Goal: Information Seeking & Learning: Learn about a topic

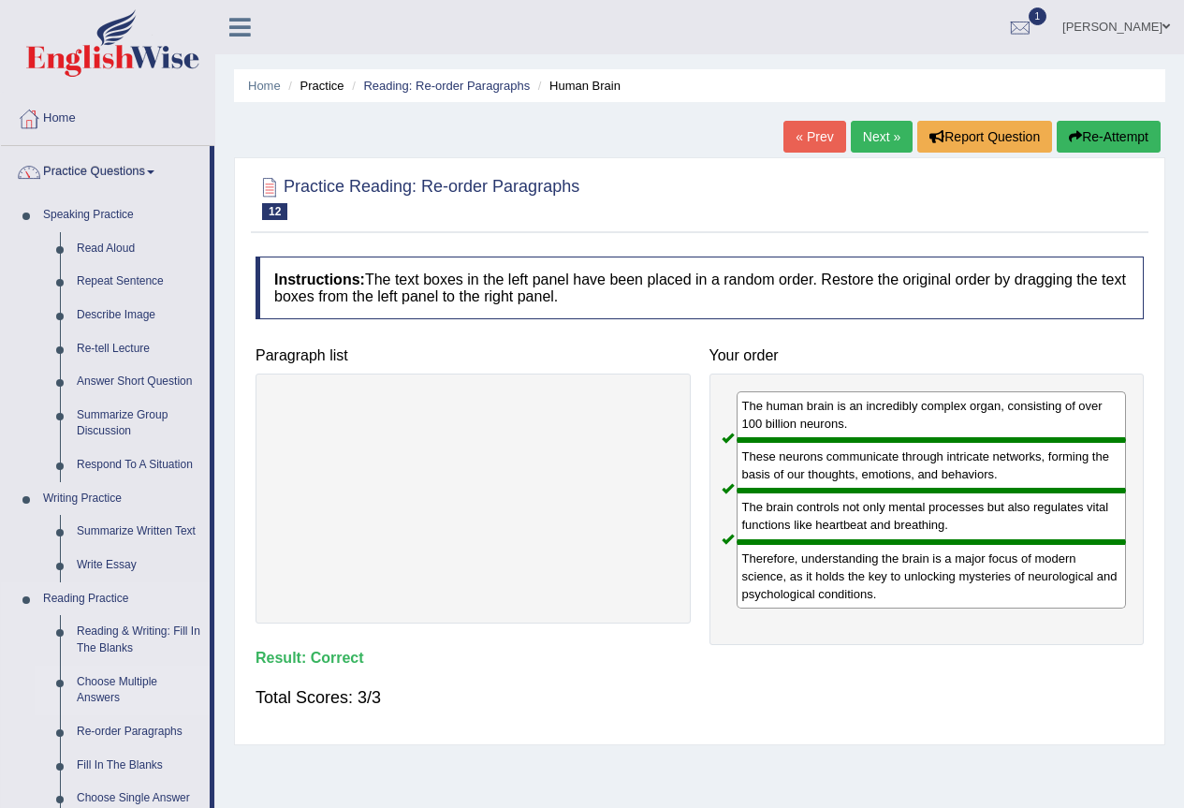
scroll to position [187, 0]
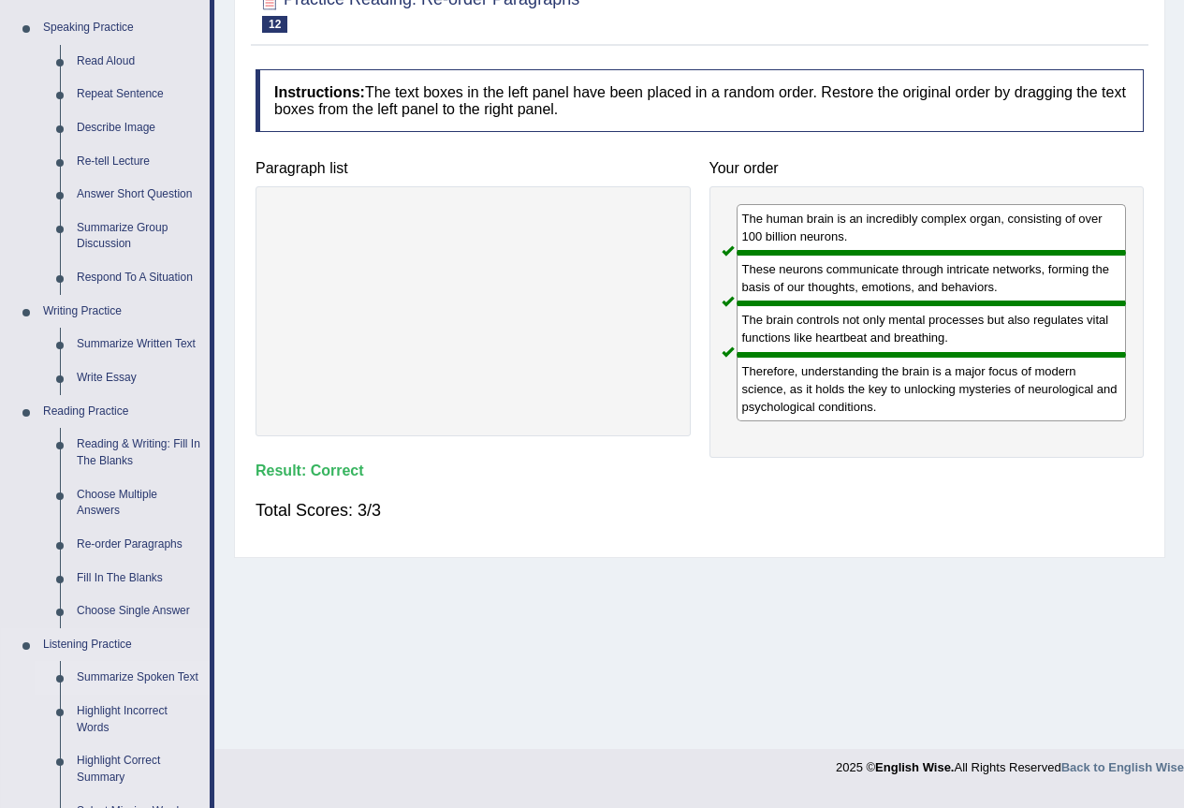
click at [99, 679] on link "Summarize Spoken Text" at bounding box center [138, 678] width 141 height 34
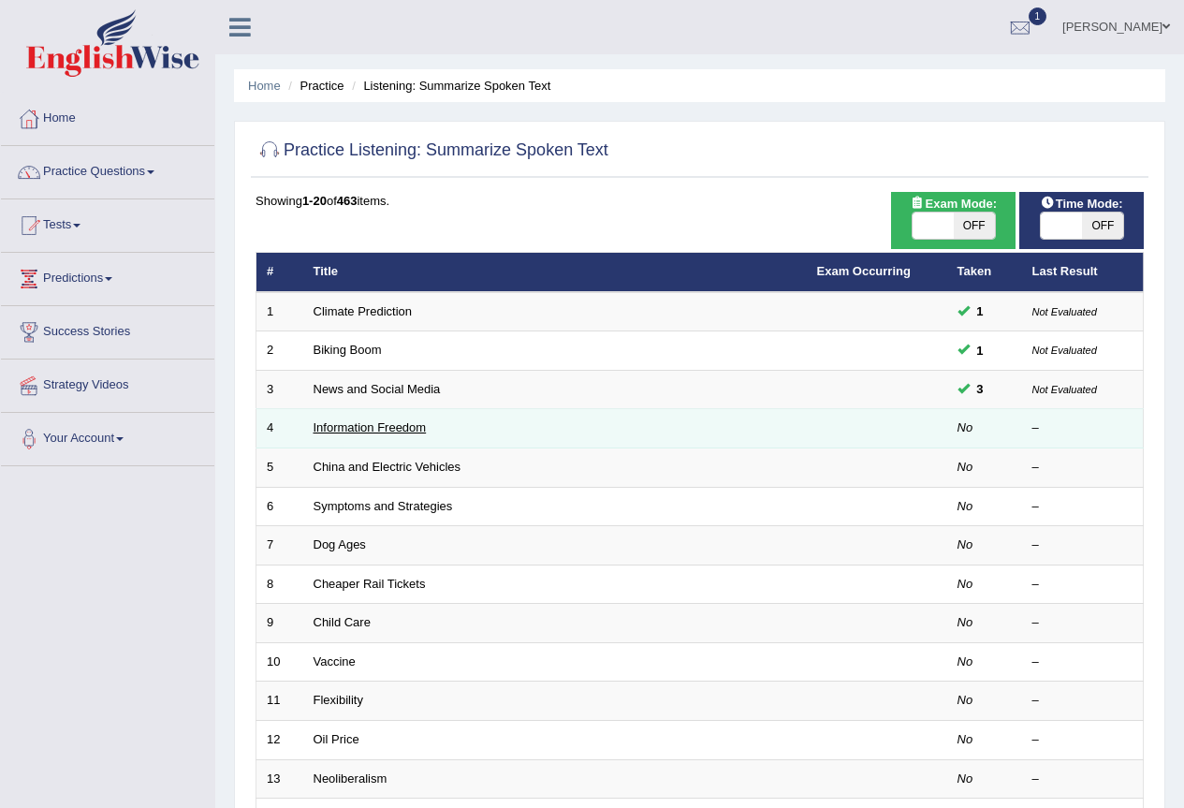
click at [418, 433] on link "Information Freedom" at bounding box center [370, 427] width 113 height 14
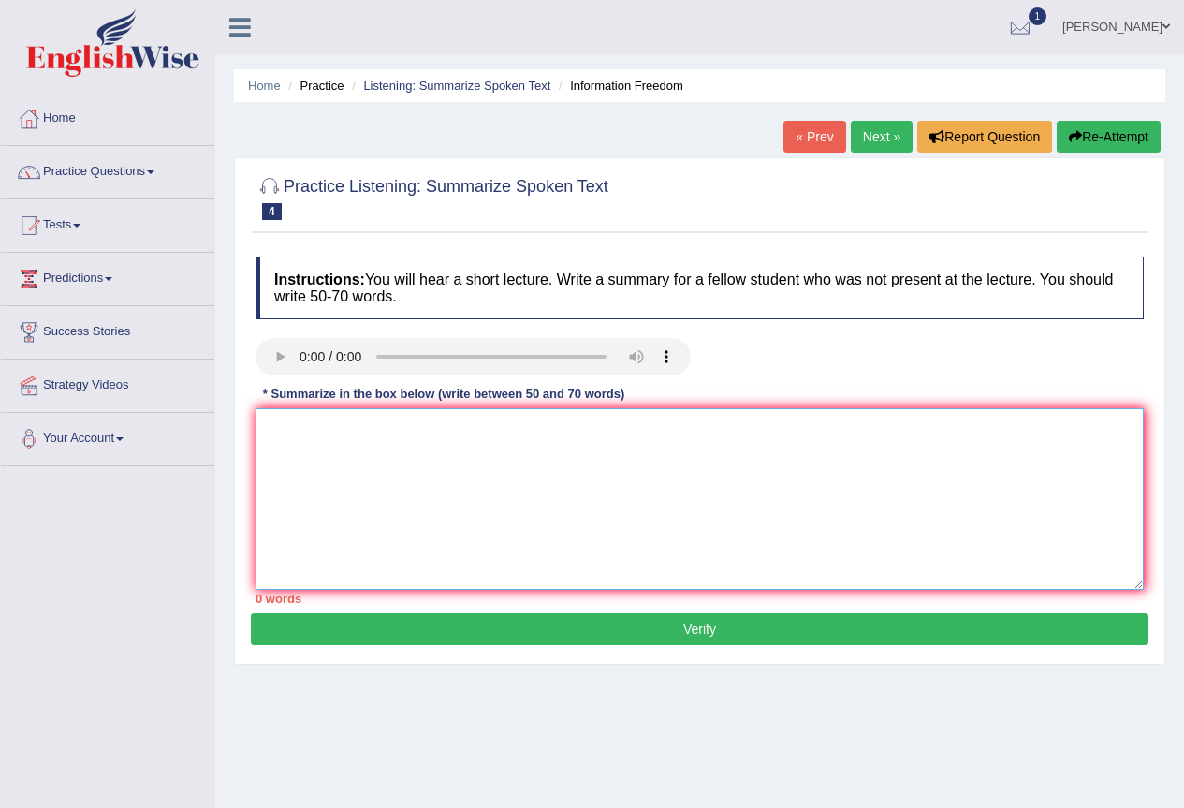
click at [787, 517] on textarea at bounding box center [700, 499] width 888 height 182
drag, startPoint x: 735, startPoint y: 430, endPoint x: 669, endPoint y: 394, distance: 74.6
click at [669, 394] on div "Instructions: You will hear a short lecture. Write a summary for a fellow stude…" at bounding box center [700, 430] width 898 height 366
click at [800, 425] on textarea "The primary focus of the lecture was information.Intially, the speaker addresse…" at bounding box center [700, 499] width 888 height 182
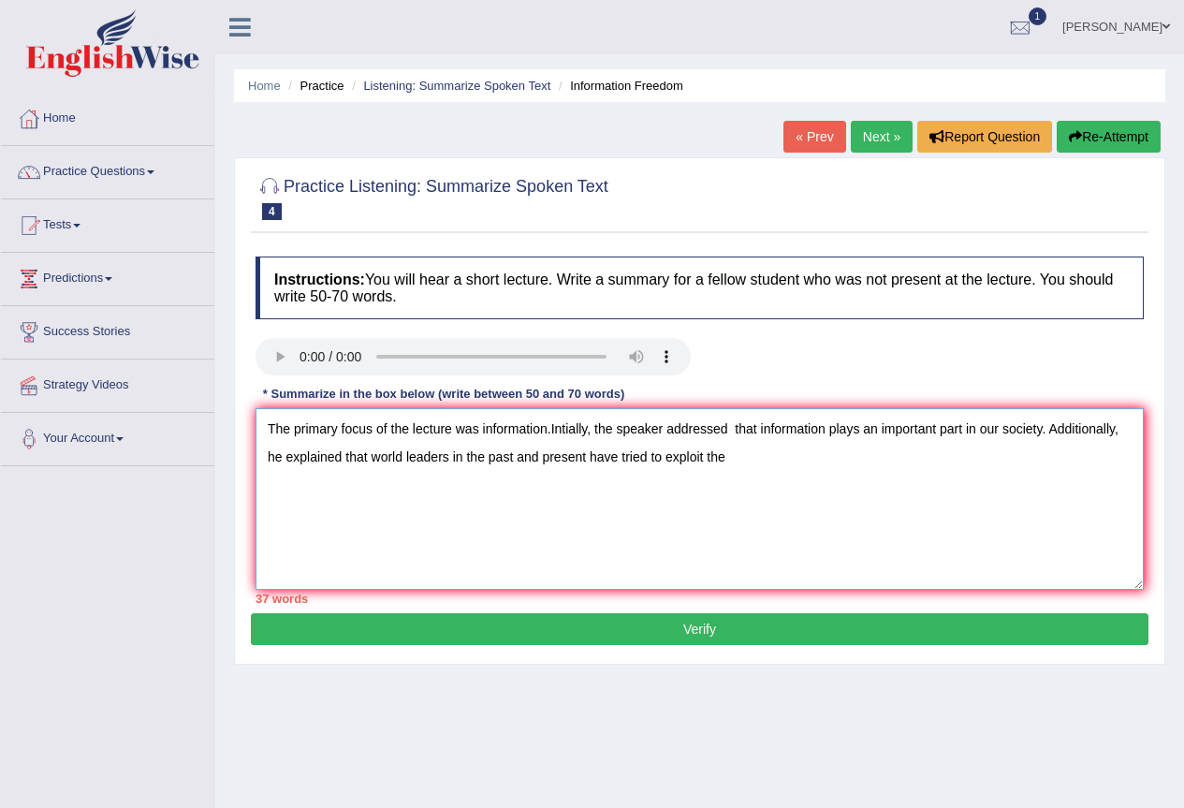
click at [621, 461] on textarea "The primary focus of the lecture was information.Intially, the speaker addresse…" at bounding box center [700, 499] width 888 height 182
drag, startPoint x: 760, startPoint y: 454, endPoint x: 721, endPoint y: 470, distance: 42.4
click at [721, 470] on textarea "The primary focus of the lecture was information.Intially, the speaker addresse…" at bounding box center [700, 499] width 888 height 182
click at [741, 458] on textarea "The primary focus of the lecture was information.Intially, the speaker addresse…" at bounding box center [700, 499] width 888 height 182
click at [846, 458] on textarea "The primary focus of the lecture was information.Intially, the speaker addresse…" at bounding box center [700, 499] width 888 height 182
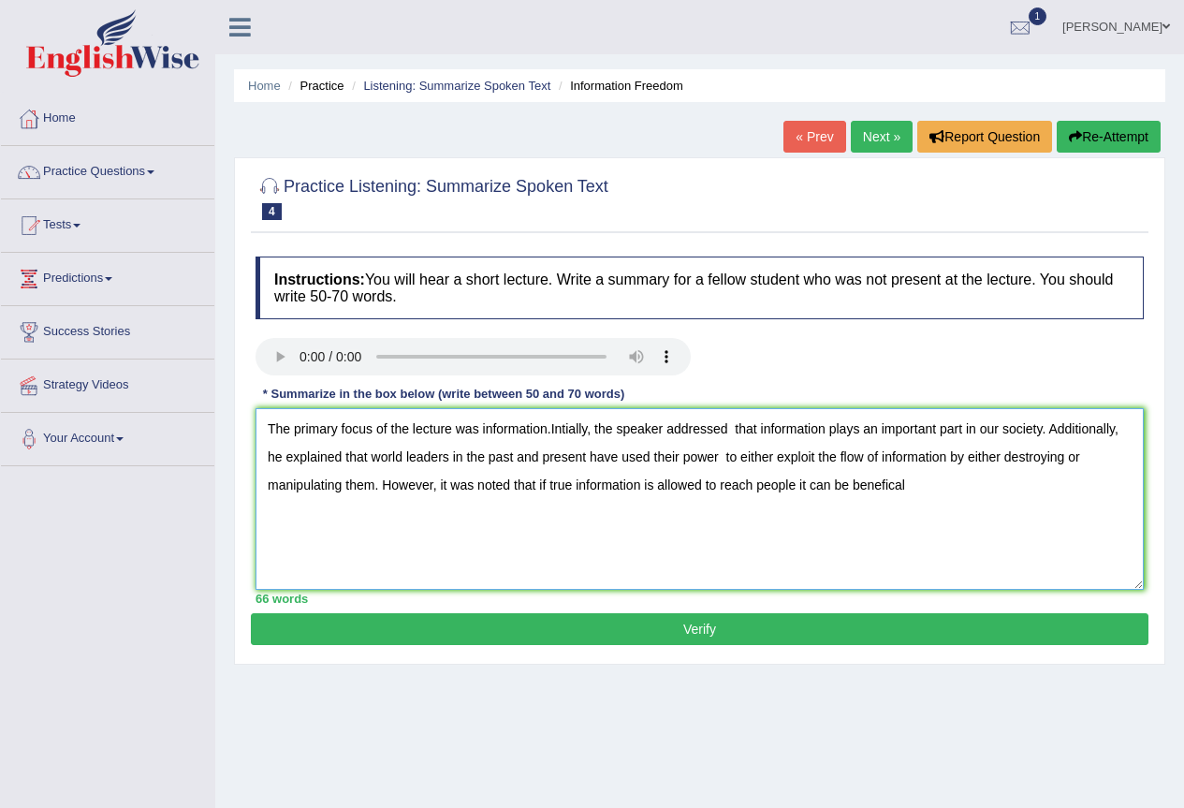
drag, startPoint x: 341, startPoint y: 426, endPoint x: 293, endPoint y: 434, distance: 48.5
click at [293, 434] on textarea "The primary focus of the lecture was information.Intially, the speaker addresse…" at bounding box center [700, 499] width 888 height 182
click at [502, 427] on textarea "The focus of the lecture was information.Intially, the speaker addressed that i…" at bounding box center [700, 499] width 888 height 182
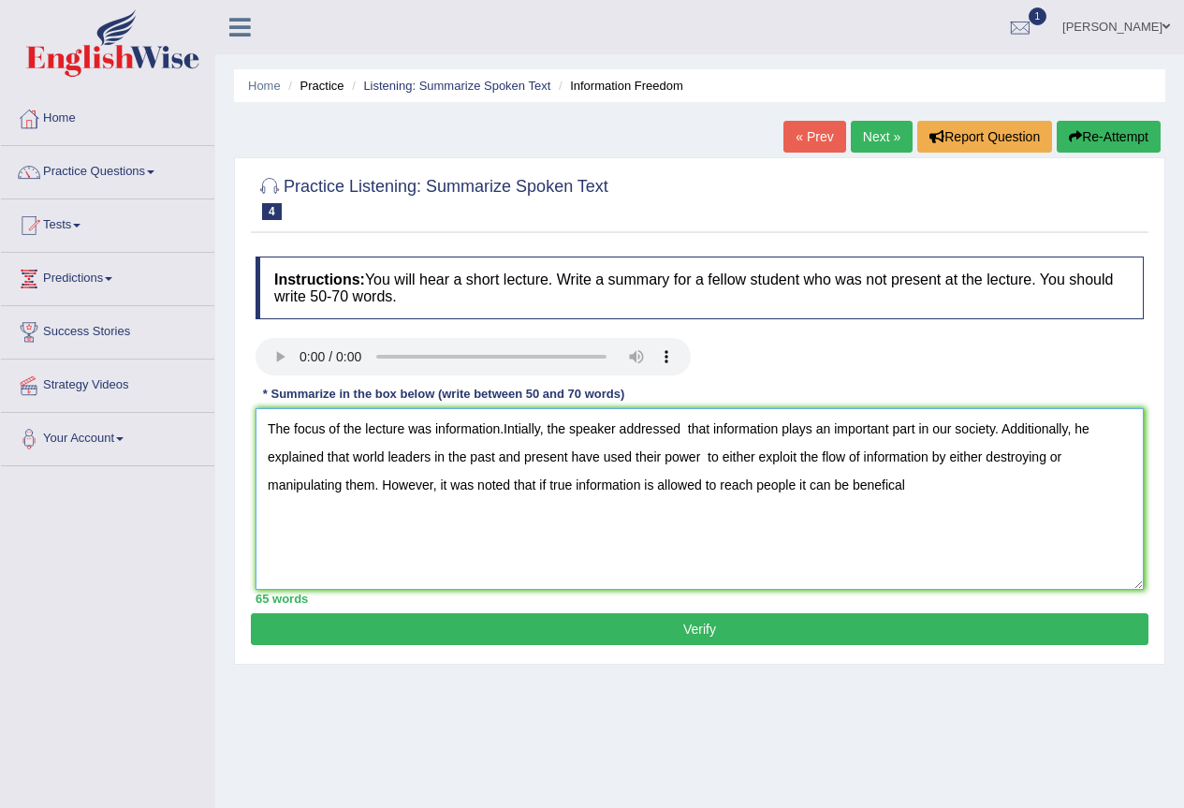
click at [503, 374] on div "Instructions: You will hear a short lecture. Write a summary for a fellow stude…" at bounding box center [700, 430] width 898 height 366
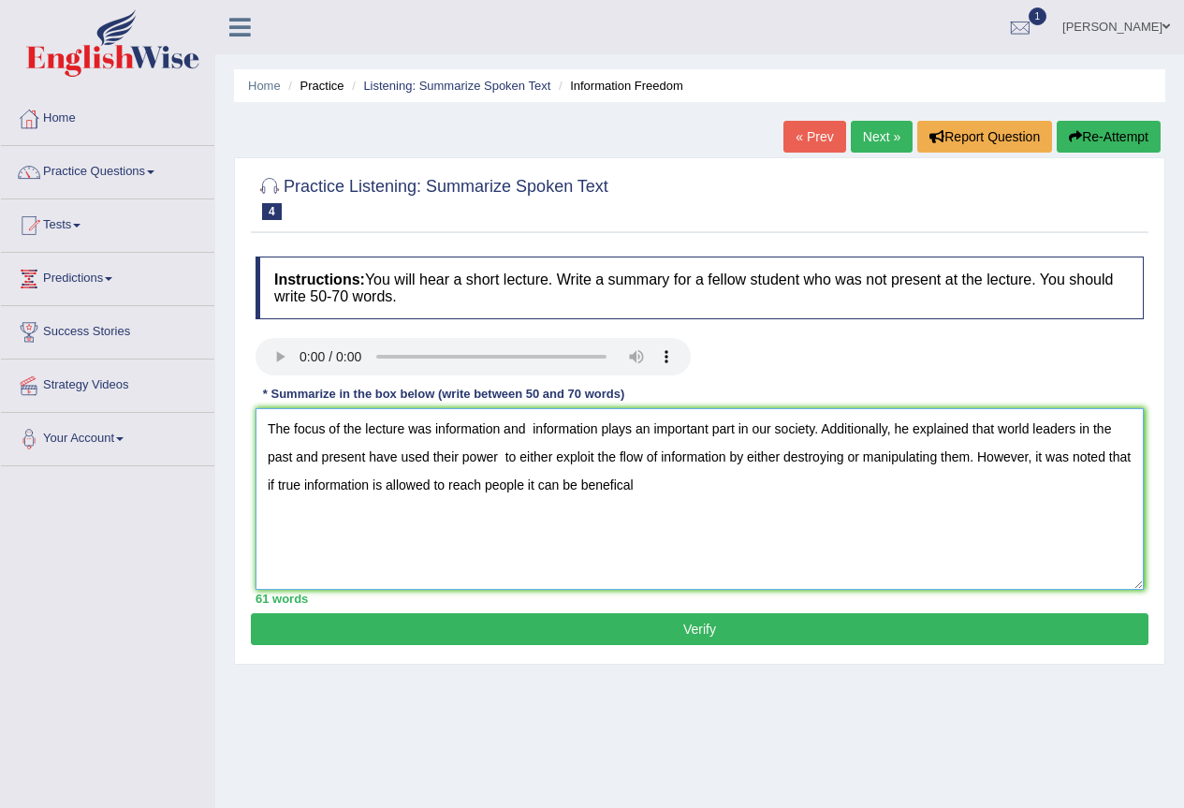
click at [502, 455] on textarea "The focus of the lecture was information and information plays an important par…" at bounding box center [700, 499] width 888 height 182
drag, startPoint x: 590, startPoint y: 459, endPoint x: 552, endPoint y: 460, distance: 37.5
click at [552, 460] on textarea "The focus of the lecture was information and information plays an important par…" at bounding box center [700, 499] width 888 height 182
drag, startPoint x: 959, startPoint y: 458, endPoint x: 884, endPoint y: 451, distance: 75.2
click at [884, 451] on textarea "The focus of the lecture was information and information plays an important par…" at bounding box center [700, 499] width 888 height 182
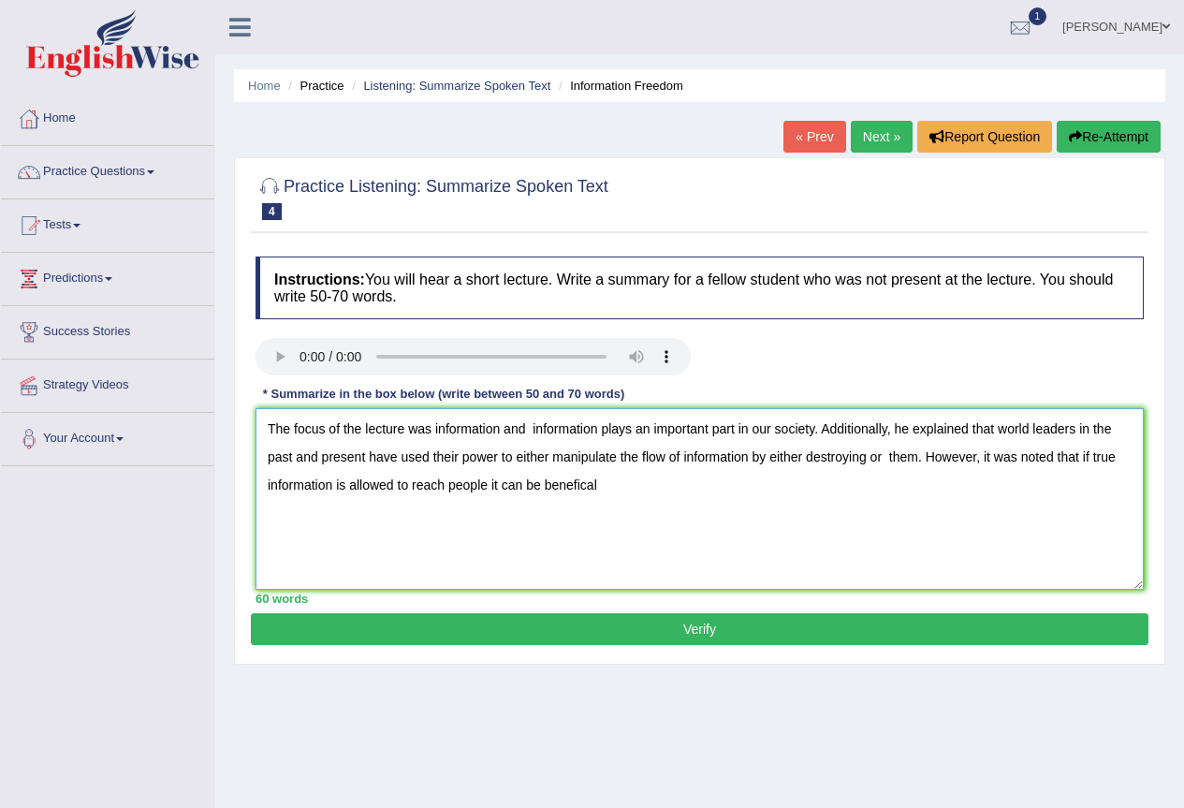
click at [869, 459] on textarea "The focus of the lecture was information and information plays an important par…" at bounding box center [700, 499] width 888 height 182
click at [886, 459] on textarea "The focus of the lecture was information and information plays an important par…" at bounding box center [700, 499] width 888 height 182
click at [661, 487] on textarea "The focus of the lecture was information and information plays an important par…" at bounding box center [700, 499] width 888 height 182
click at [601, 486] on textarea "The focus of the lecture was information and information plays an important par…" at bounding box center [700, 499] width 888 height 182
drag, startPoint x: 873, startPoint y: 488, endPoint x: 809, endPoint y: 497, distance: 64.3
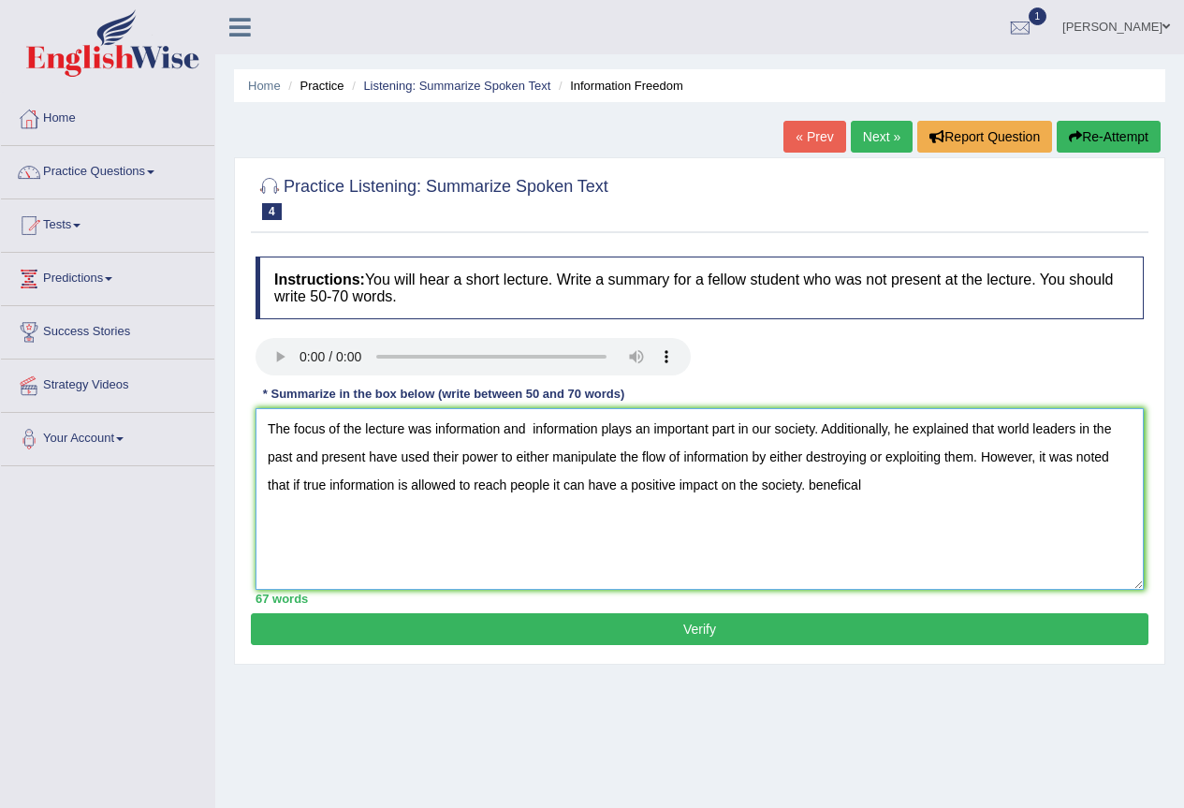
click at [809, 497] on textarea "The focus of the lecture was information and information plays an important par…" at bounding box center [700, 499] width 888 height 182
drag, startPoint x: 597, startPoint y: 429, endPoint x: 532, endPoint y: 427, distance: 65.6
click at [532, 427] on textarea "The focus of the lecture was information and information plays an important par…" at bounding box center [700, 499] width 888 height 182
drag, startPoint x: 857, startPoint y: 427, endPoint x: 791, endPoint y: 421, distance: 65.8
click at [791, 421] on textarea "The focus of the lecture was information and how it plays an important part in …" at bounding box center [700, 499] width 888 height 182
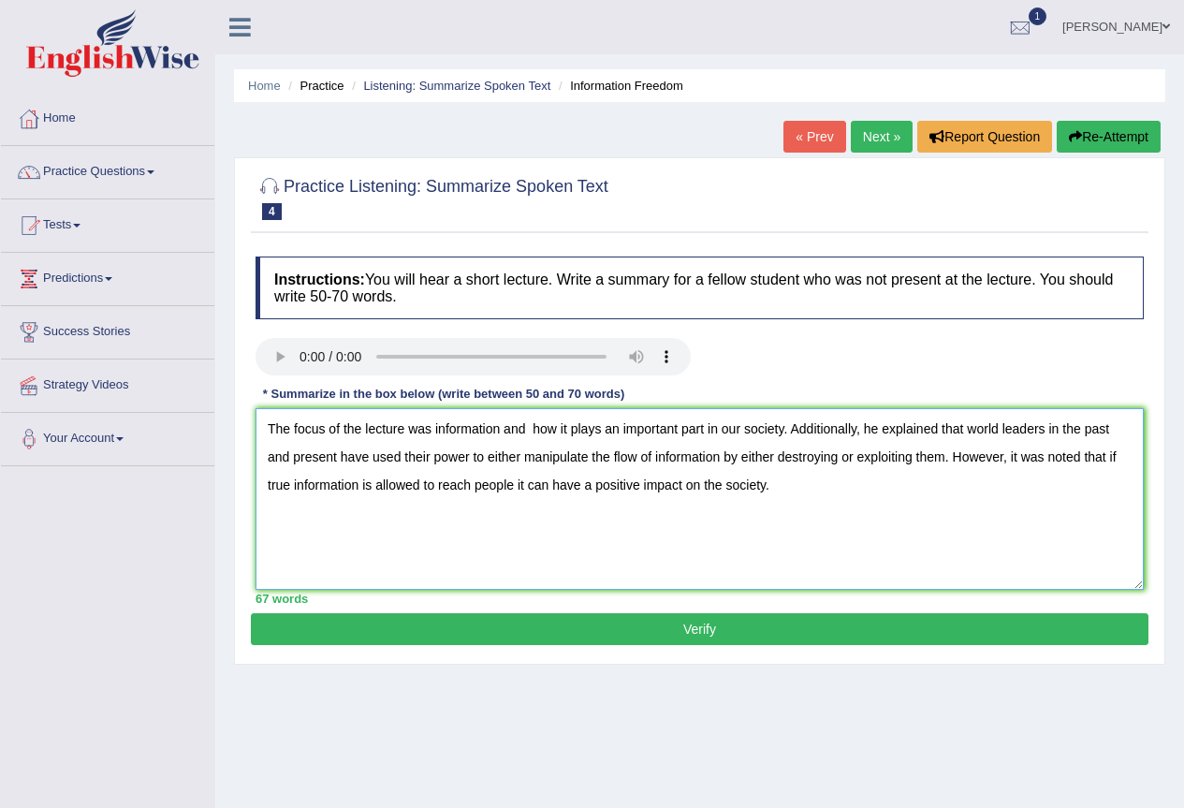
drag, startPoint x: 337, startPoint y: 458, endPoint x: 267, endPoint y: 467, distance: 70.8
click at [267, 467] on textarea "The focus of the lecture was information and how it plays an important part in …" at bounding box center [700, 499] width 888 height 182
drag, startPoint x: 445, startPoint y: 455, endPoint x: 418, endPoint y: 462, distance: 27.9
click at [418, 462] on textarea "The focus of the lecture was information and how it plays an important part in …" at bounding box center [700, 499] width 888 height 182
click at [421, 464] on textarea "The focus of the lecture was information and how it plays an important part in …" at bounding box center [700, 499] width 888 height 182
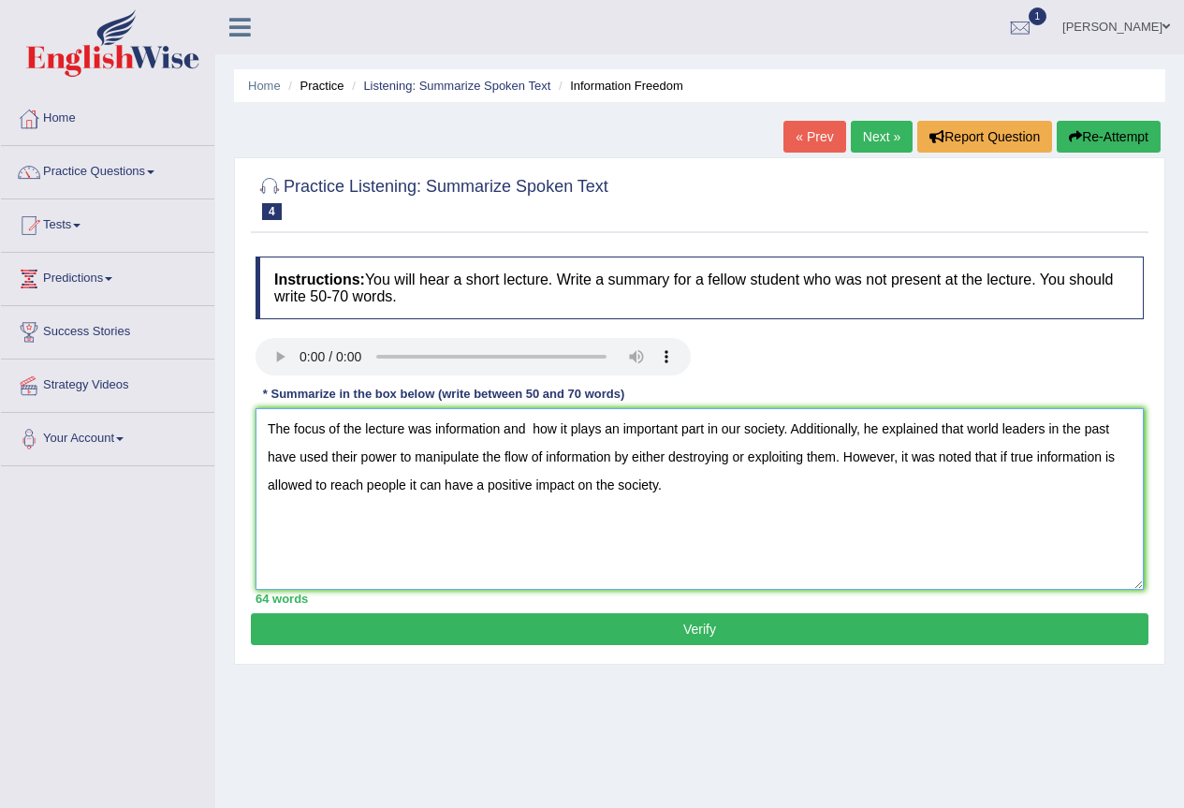
click at [826, 459] on textarea "The focus of the lecture was information and how it plays an important part in …" at bounding box center [700, 499] width 888 height 182
click at [801, 522] on textarea "The focus of the lecture was information and how it plays an important part in …" at bounding box center [700, 499] width 888 height 182
drag, startPoint x: 803, startPoint y: 453, endPoint x: 734, endPoint y: 452, distance: 69.3
click at [734, 452] on textarea "The focus of the lecture was information and how it plays an important part in …" at bounding box center [700, 499] width 888 height 182
click at [598, 490] on textarea "The focus of the lecture was information and how it plays an important part in …" at bounding box center [700, 499] width 888 height 182
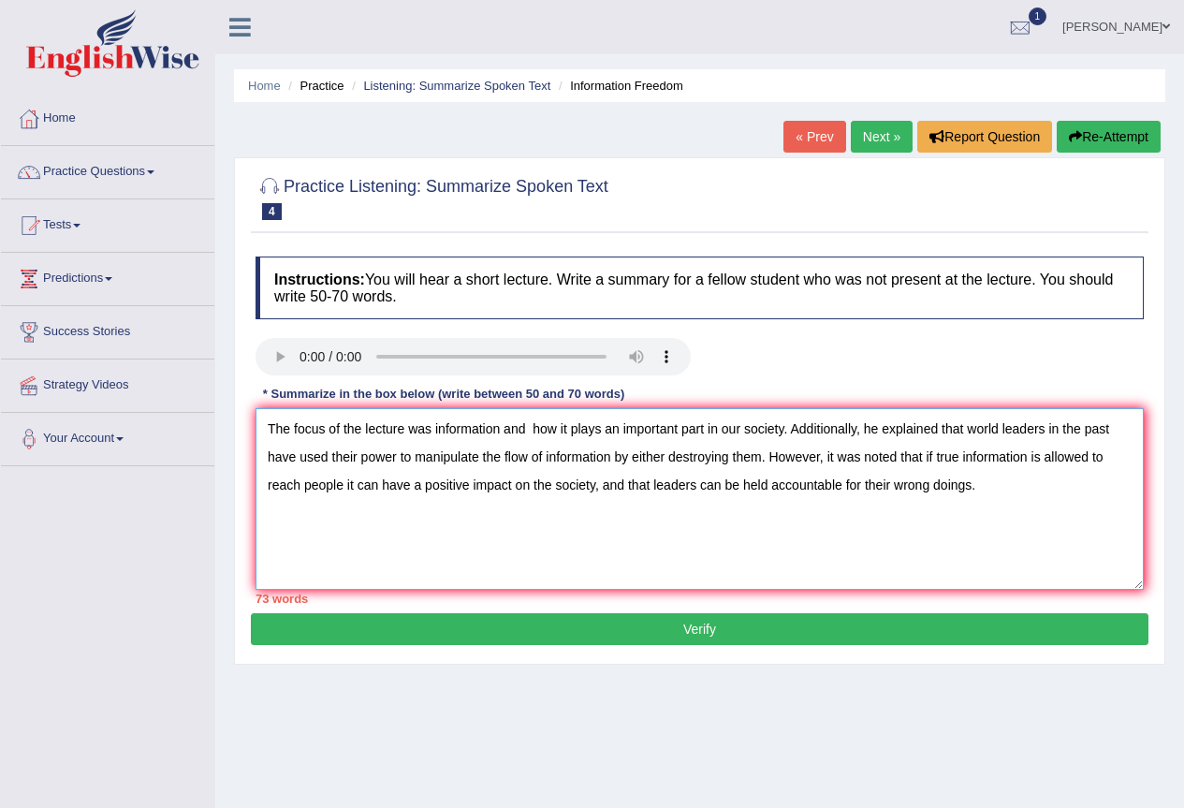
drag, startPoint x: 359, startPoint y: 432, endPoint x: 294, endPoint y: 426, distance: 65.8
click at [294, 426] on textarea "The focus of the lecture was information and how it plays an important part in …" at bounding box center [700, 499] width 888 height 182
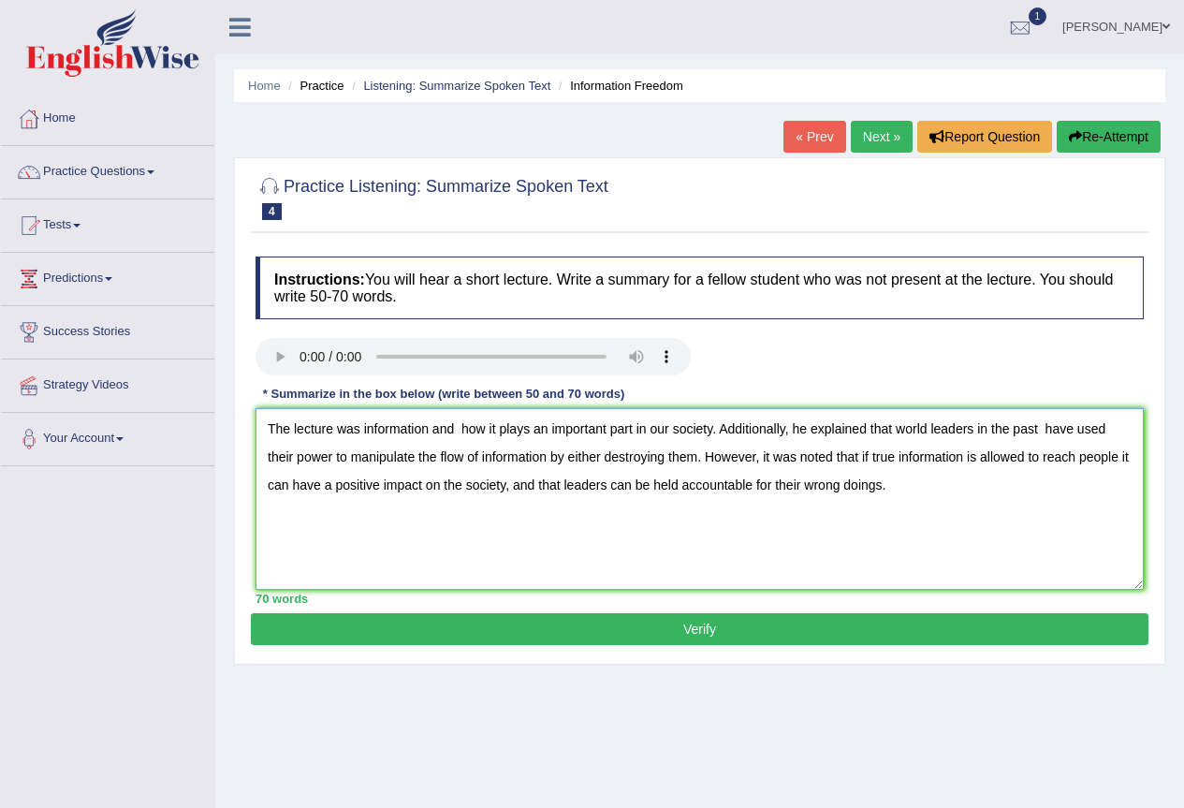
click at [359, 430] on textarea "The lecture was information and how it plays an important part in our society. …" at bounding box center [700, 499] width 888 height 182
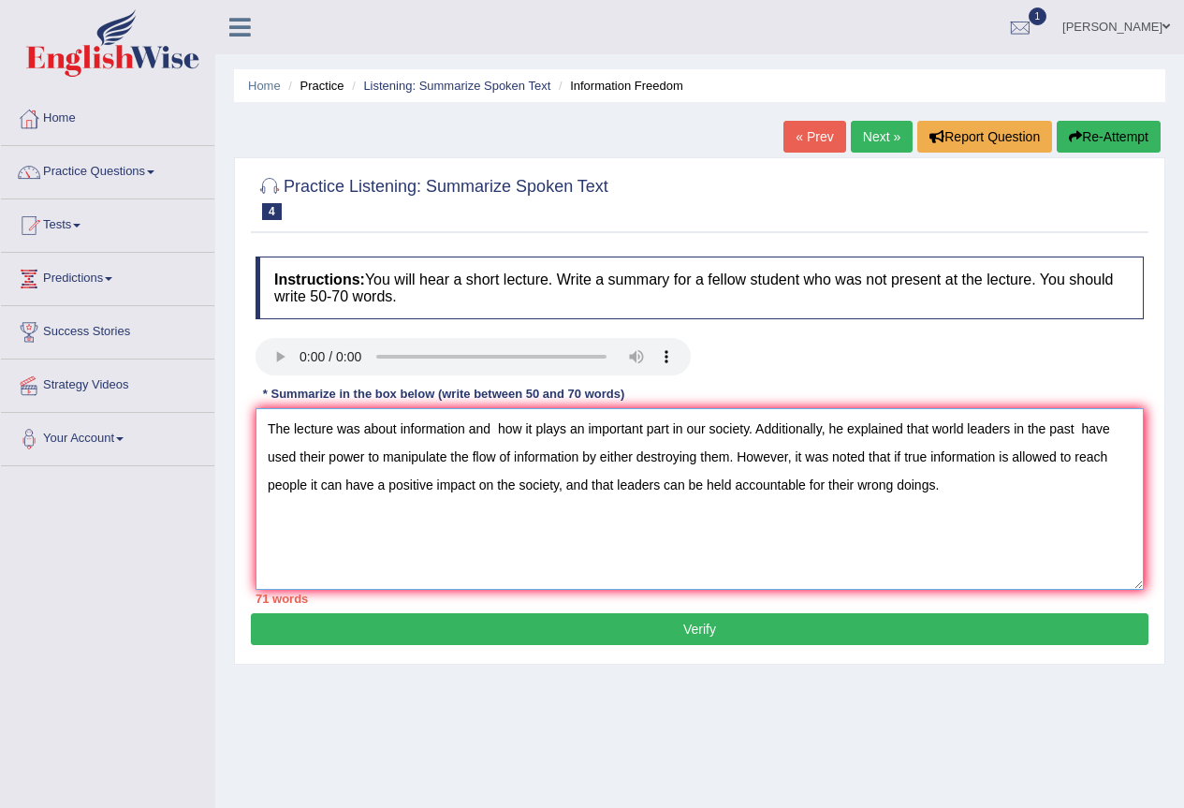
click at [493, 428] on textarea "The lecture was about information and how it plays an important part in our soc…" at bounding box center [700, 499] width 888 height 182
click at [626, 458] on textarea "The lecture was about information and how it plays an important part in our soc…" at bounding box center [700, 499] width 888 height 182
click at [632, 458] on textarea "The lecture was about information and how it plays an important part in our soc…" at bounding box center [700, 499] width 888 height 182
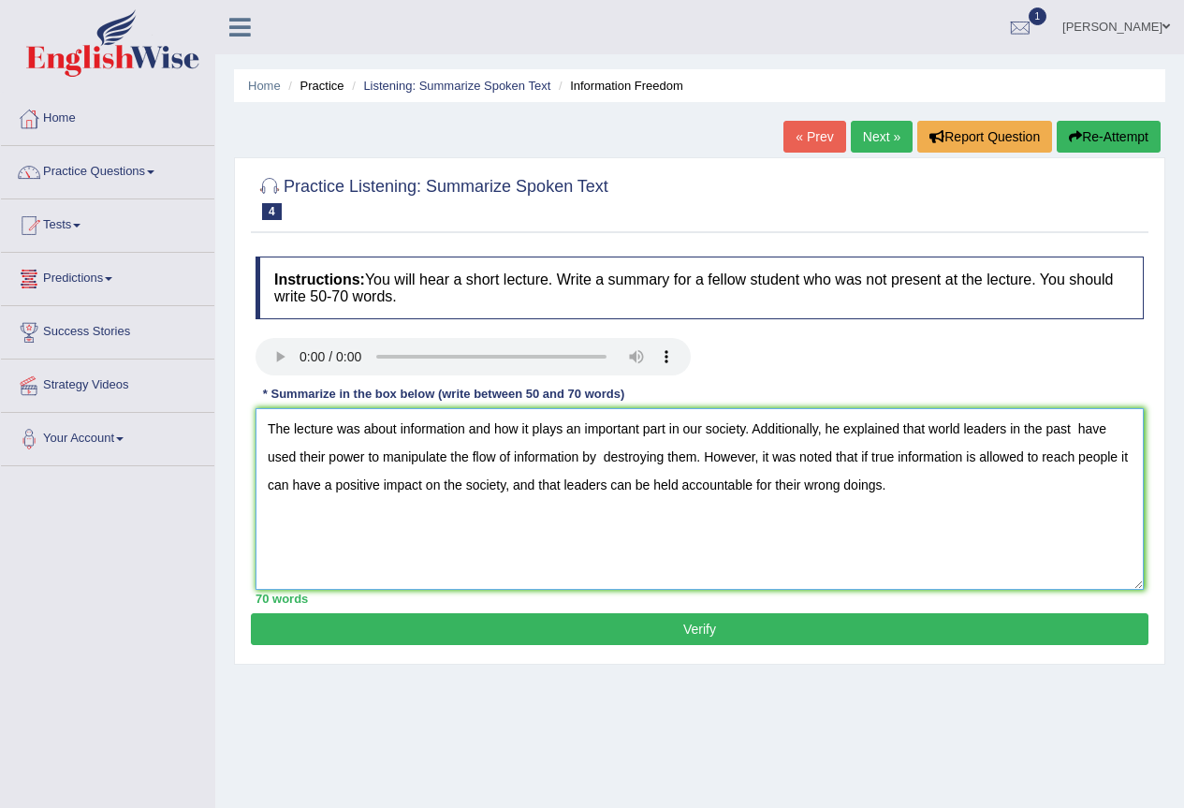
type textarea "The lecture was about information and how it plays an important part in our soc…"
click at [629, 644] on button "Verify" at bounding box center [700, 629] width 898 height 32
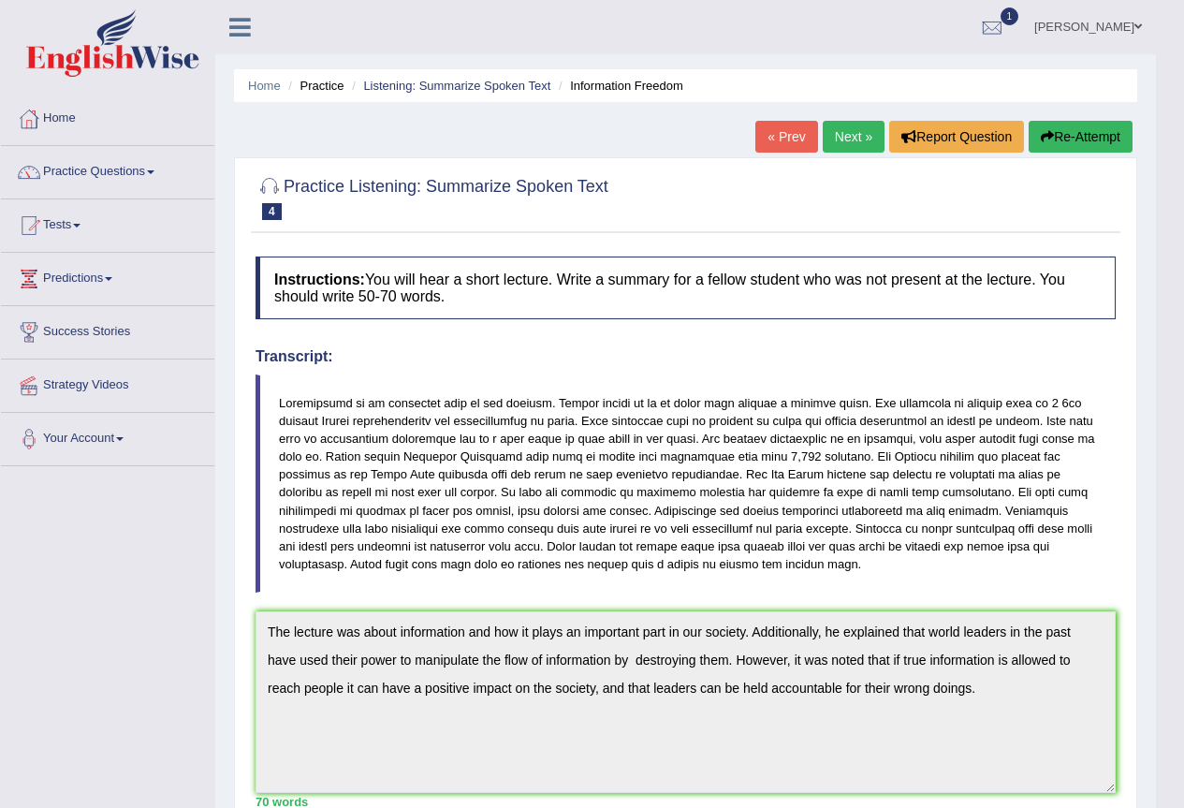
click at [853, 136] on link "Next »" at bounding box center [854, 137] width 62 height 32
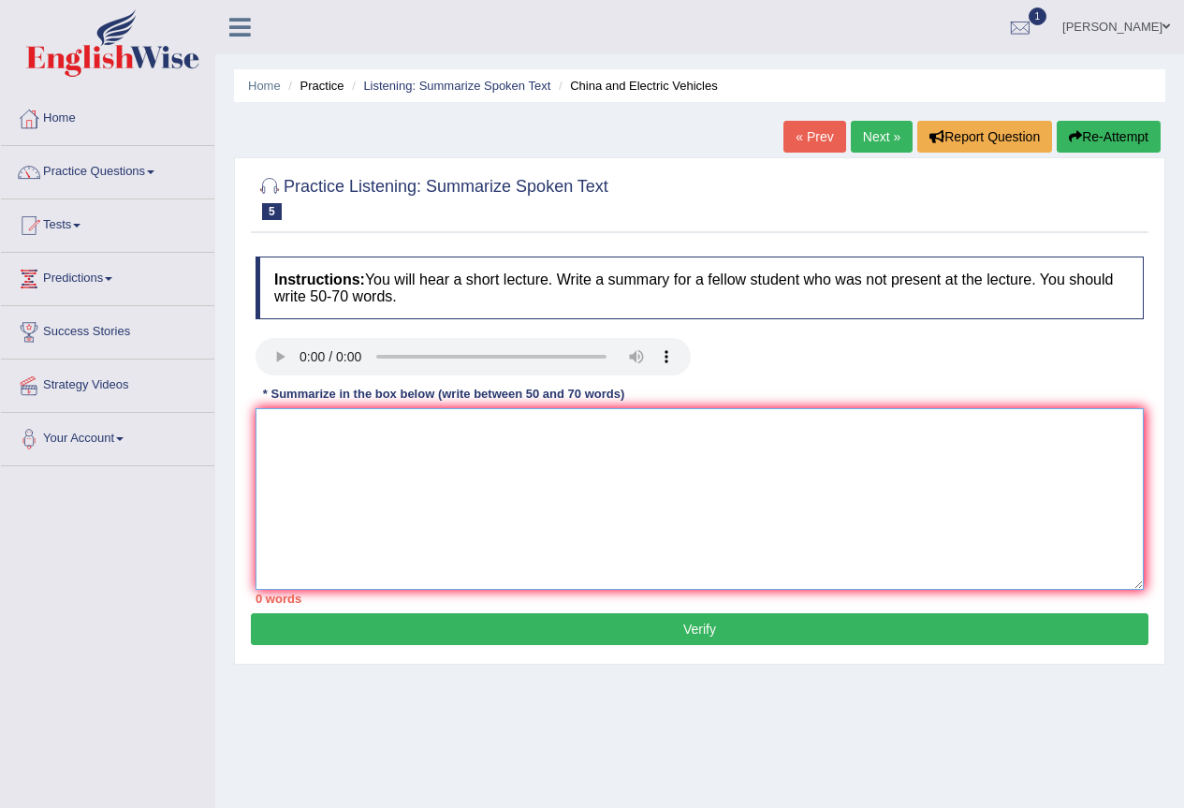
click at [706, 428] on textarea at bounding box center [700, 499] width 888 height 182
click at [490, 423] on textarea "The primary focus of the lecture was Global Electric" at bounding box center [700, 499] width 888 height 182
click at [526, 428] on textarea "The primary focus of the lecture was global Electric" at bounding box center [700, 499] width 888 height 182
click at [586, 432] on textarea "The primary focus of the lecture was global electric" at bounding box center [700, 499] width 888 height 182
click at [482, 431] on textarea "The primary focus of the lecture was global electric vehicle market" at bounding box center [700, 499] width 888 height 182
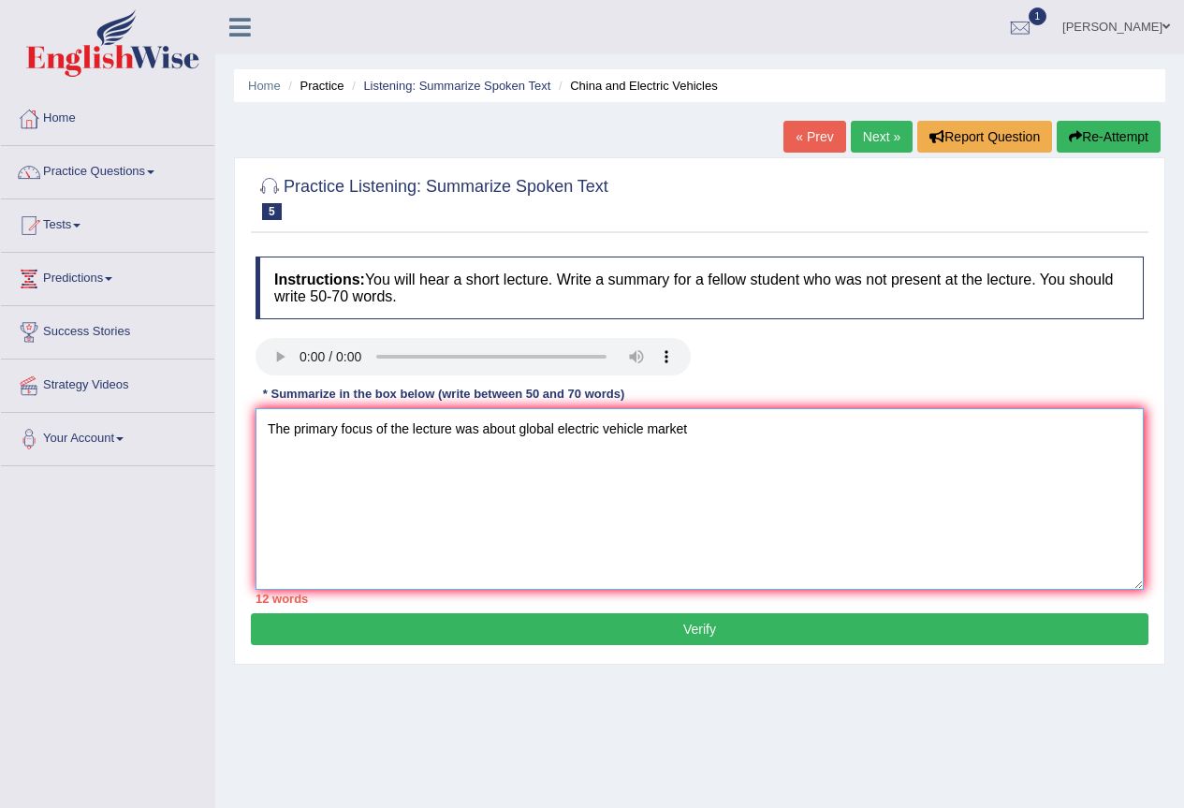
click at [715, 421] on textarea "The primary focus of the lecture was about global electric vehicle market" at bounding box center [700, 499] width 888 height 182
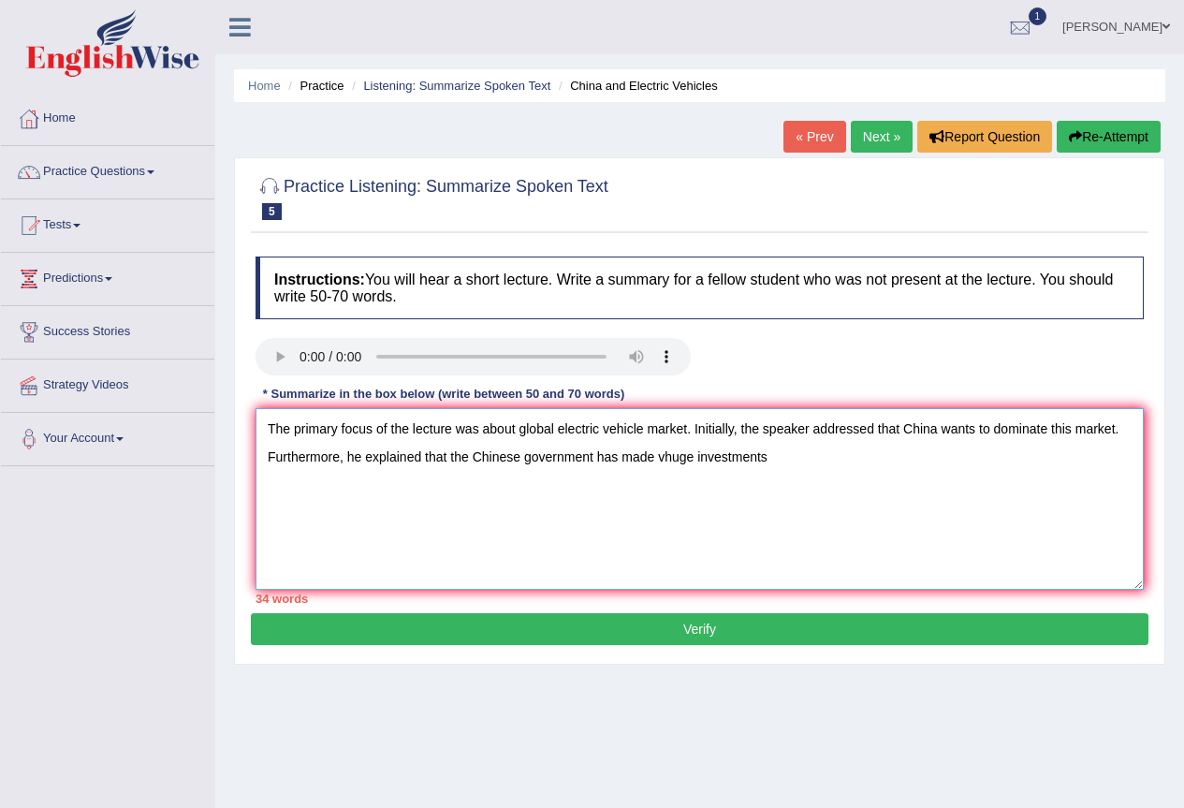
click at [660, 455] on textarea "The primary focus of the lecture was about global electric vehicle market. Init…" at bounding box center [700, 499] width 888 height 182
click at [664, 455] on textarea "The primary focus of the lecture was about global electric vehicle market. Init…" at bounding box center [700, 499] width 888 height 182
click at [806, 453] on textarea "The primary focus of the lecture was about global electric vehicle market. Init…" at bounding box center [700, 499] width 888 height 182
click at [837, 455] on textarea "The primary focus of the lecture was about global electric vehicle market. Init…" at bounding box center [700, 499] width 888 height 182
click at [926, 452] on textarea "The primary focus of the lecture was about global electric vehicle market. Init…" at bounding box center [700, 499] width 888 height 182
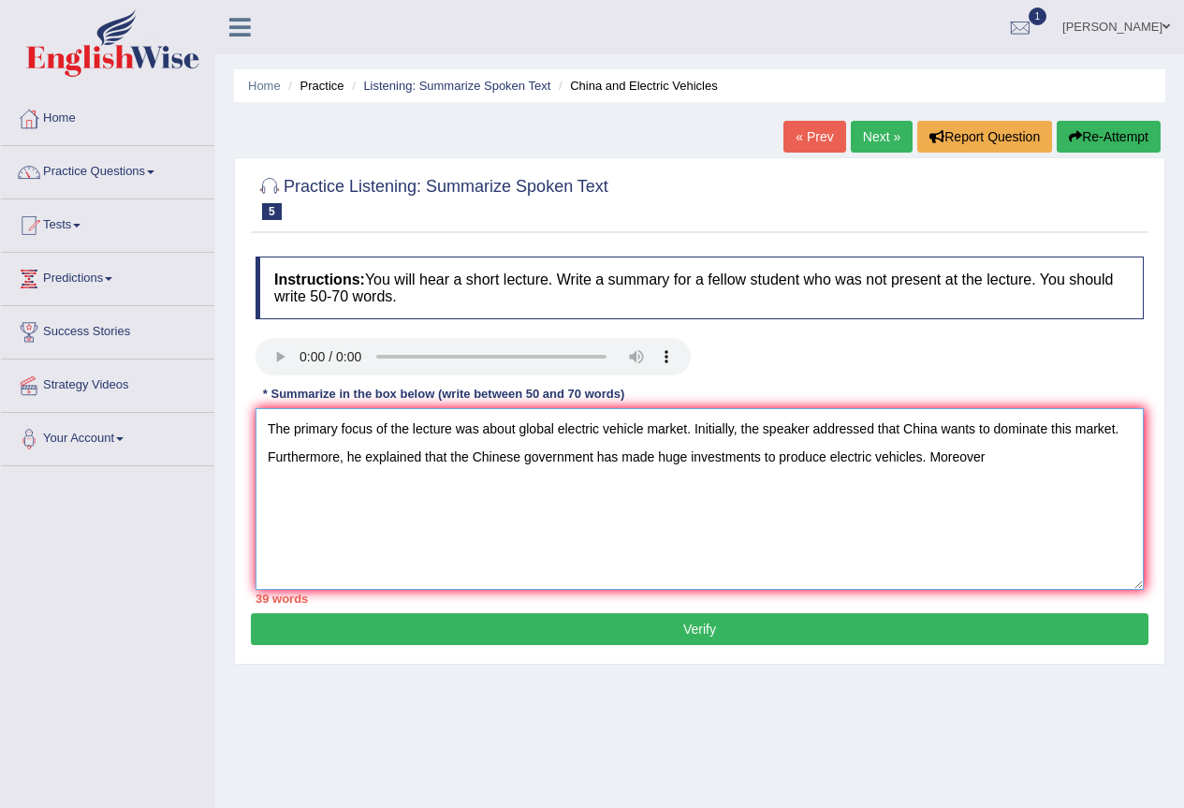
click at [995, 455] on textarea "The primary focus of the lecture was about global electric vehicle market. Init…" at bounding box center [700, 499] width 888 height 182
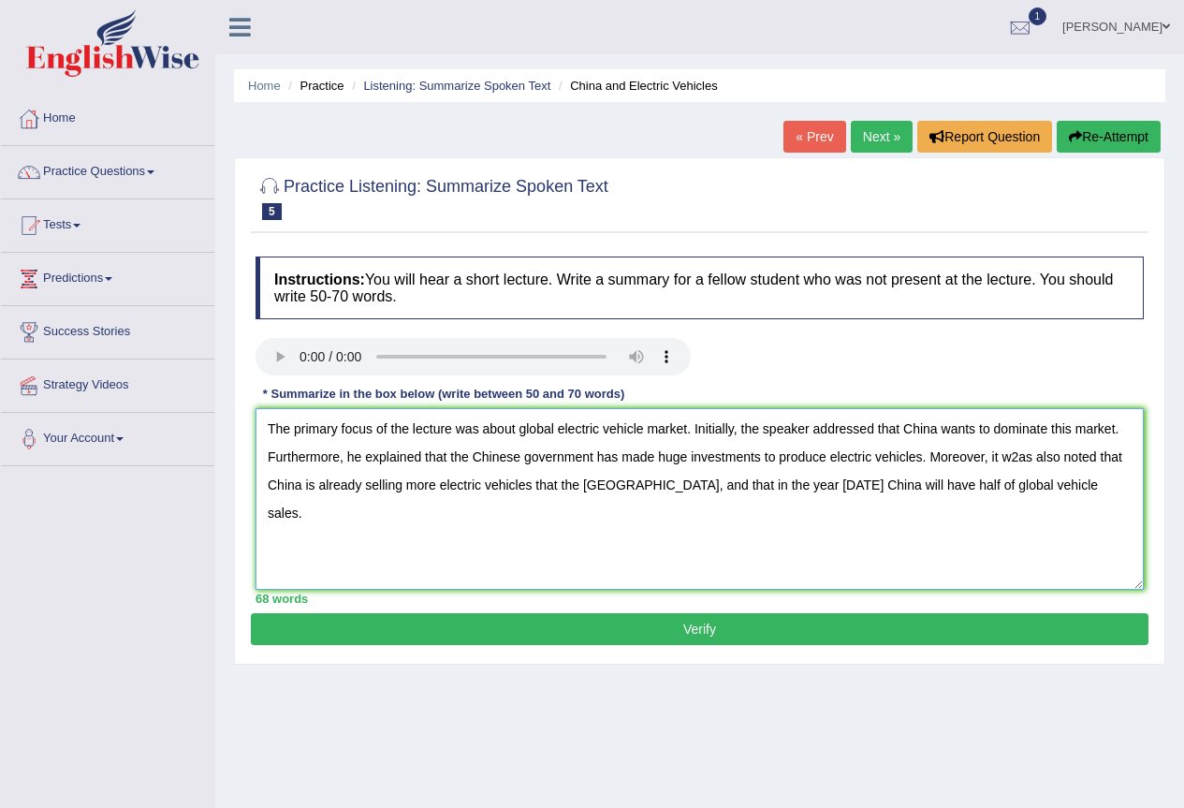
click at [516, 435] on textarea "The primary focus of the lecture was about global electric vehicle market. Init…" at bounding box center [700, 499] width 888 height 182
click at [1064, 453] on textarea "The primary focus of the lecture was about the global electric vehicle market. …" at bounding box center [700, 499] width 888 height 182
click at [619, 482] on textarea "The primary focus of the lecture was about the global electric vehicle market. …" at bounding box center [700, 499] width 888 height 182
type textarea "The primary focus of the lecture was about the global electric vehicle market. …"
click at [708, 635] on button "Verify" at bounding box center [700, 629] width 898 height 32
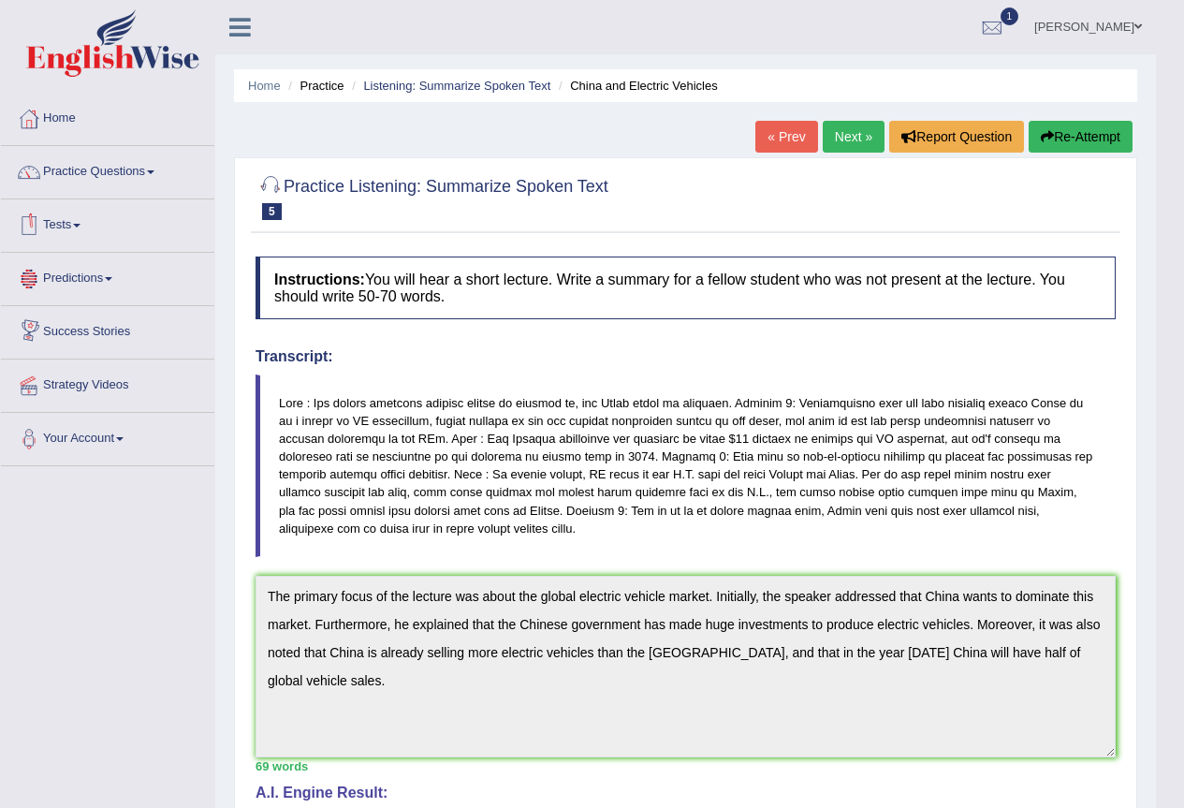
click at [858, 135] on link "Next »" at bounding box center [854, 137] width 62 height 32
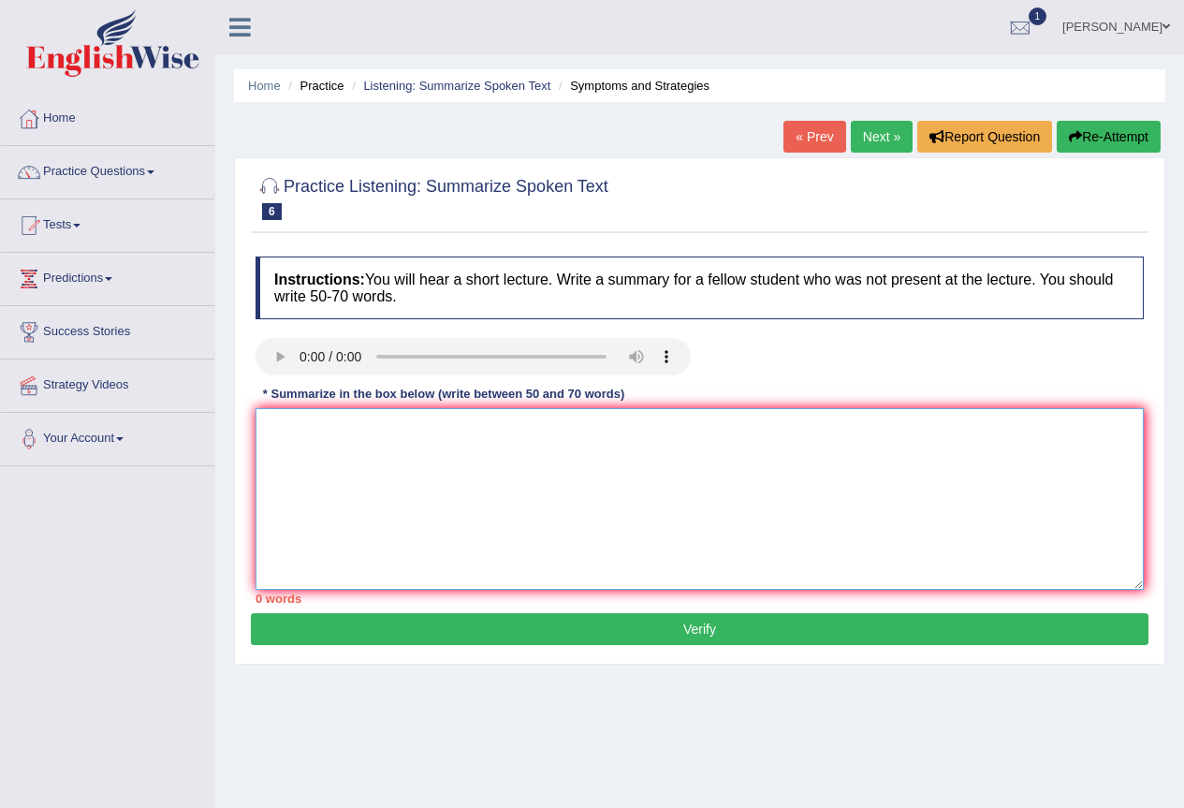
click at [799, 463] on textarea at bounding box center [700, 499] width 888 height 182
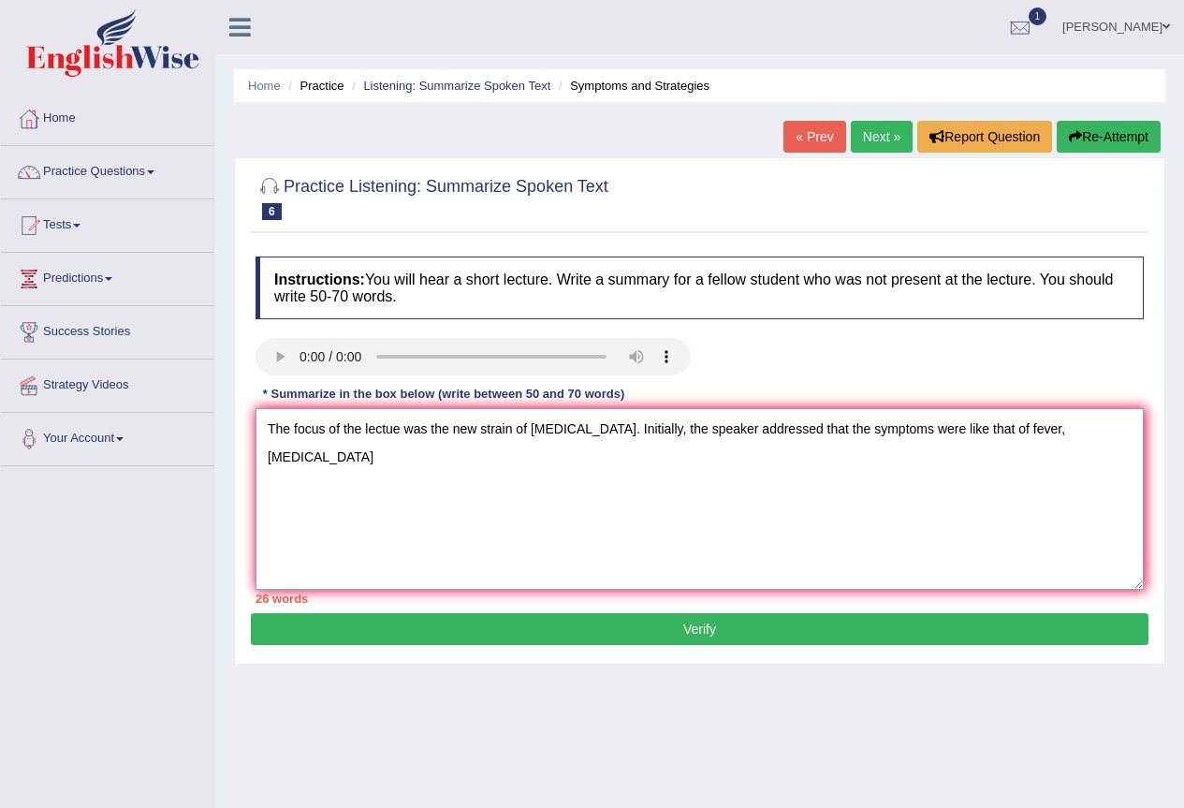
click at [1011, 428] on textarea "The focus of the lectue was the new strain of Covid-19. Initially, the speaker …" at bounding box center [700, 499] width 888 height 182
click at [1117, 421] on textarea "The focus of the lectue was the new strain of Covid-19. Initially, the speaker …" at bounding box center [700, 499] width 888 height 182
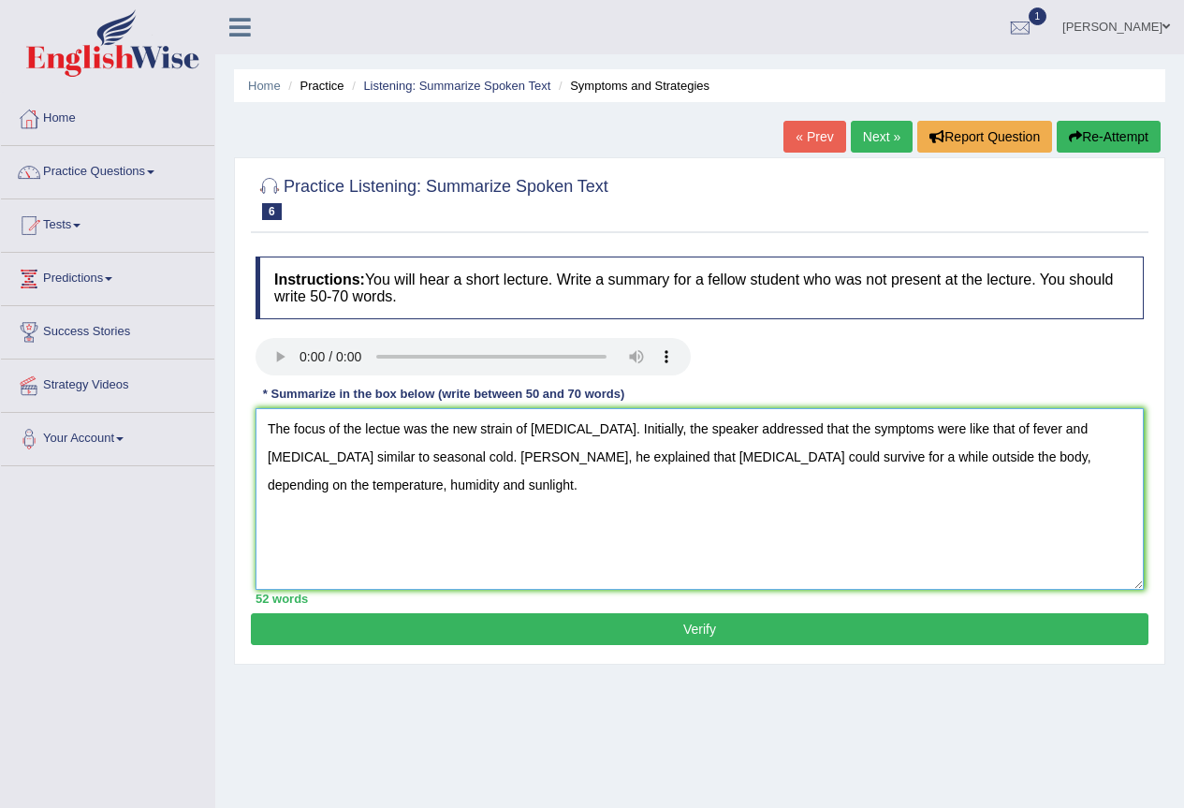
click at [393, 430] on textarea "The focus of the lectue was the new strain of Covid-19. Initially, the speaker …" at bounding box center [700, 499] width 888 height 182
click at [373, 491] on textarea "The focus of the lecture was the new strain of Covid-19. Initially, the speaker…" at bounding box center [700, 499] width 888 height 182
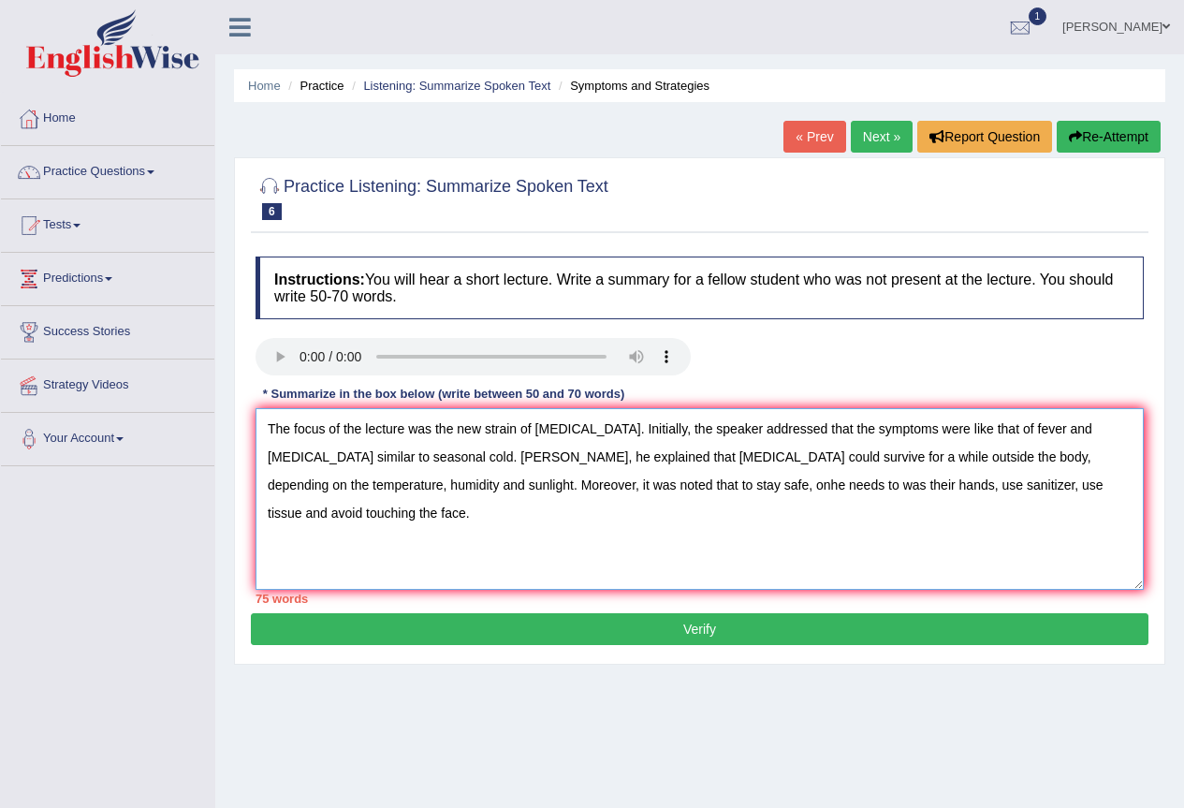
click at [336, 427] on textarea "The focus of the lecture was the new strain of Covid-19. Initially, the speaker…" at bounding box center [700, 499] width 888 height 182
drag, startPoint x: 797, startPoint y: 424, endPoint x: 783, endPoint y: 426, distance: 14.2
click at [783, 426] on textarea "The focus of the lecture was the new strain of Covid-19. Initially, the speaker…" at bounding box center [700, 499] width 888 height 182
click at [786, 424] on textarea "The focus of the lecture was the new strain of Covid-19. Initially, the speaker…" at bounding box center [700, 499] width 888 height 182
drag, startPoint x: 961, startPoint y: 425, endPoint x: 867, endPoint y: 419, distance: 93.8
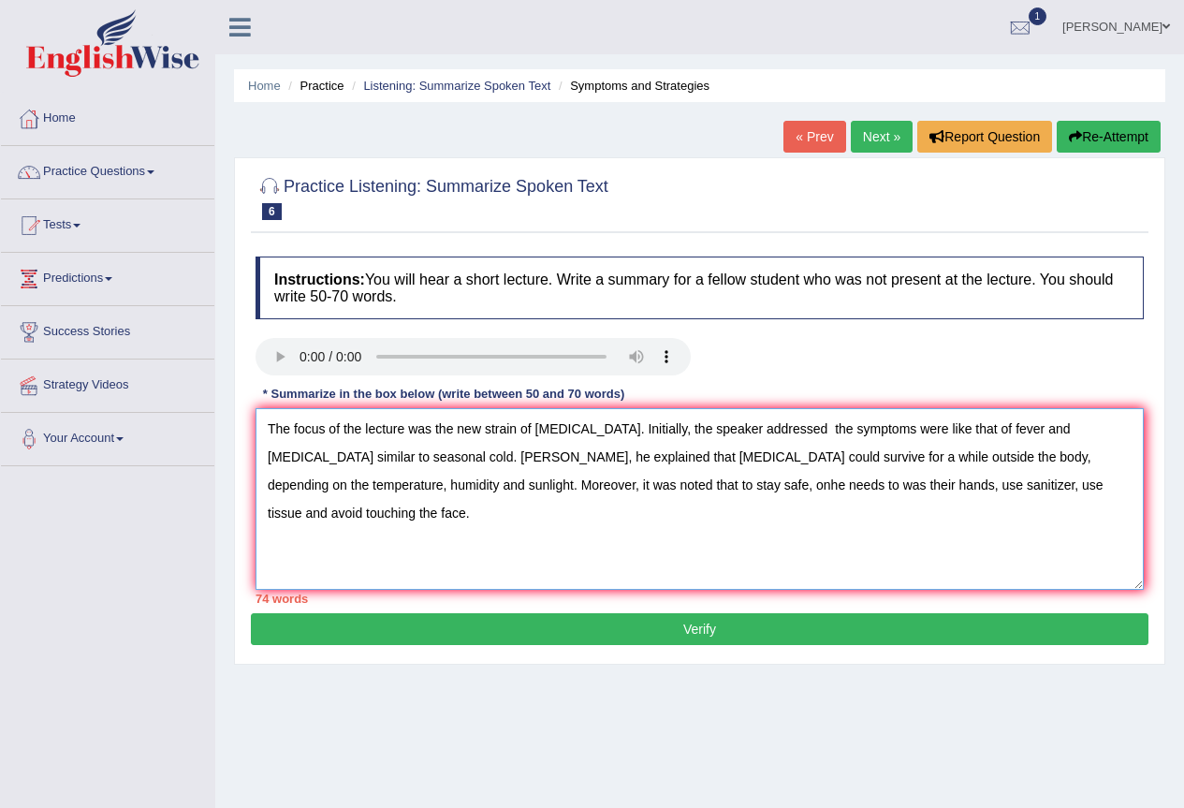
click at [867, 419] on textarea "The focus of the lecture was the new strain of Covid-19. Initially, the speaker…" at bounding box center [700, 499] width 888 height 182
click at [576, 487] on textarea "The focus of the lecture was the new strain of Covid-19. Initially, the speaker…" at bounding box center [700, 499] width 888 height 182
drag, startPoint x: 630, startPoint y: 484, endPoint x: 581, endPoint y: 489, distance: 48.9
click at [581, 489] on textarea "The focus of the lecture was the new strain of Covid-19. Initially, the speaker…" at bounding box center [700, 499] width 888 height 182
click at [645, 487] on textarea "The focus of the lecture was the new strain of Covid-19. Initially, the speaker…" at bounding box center [700, 499] width 888 height 182
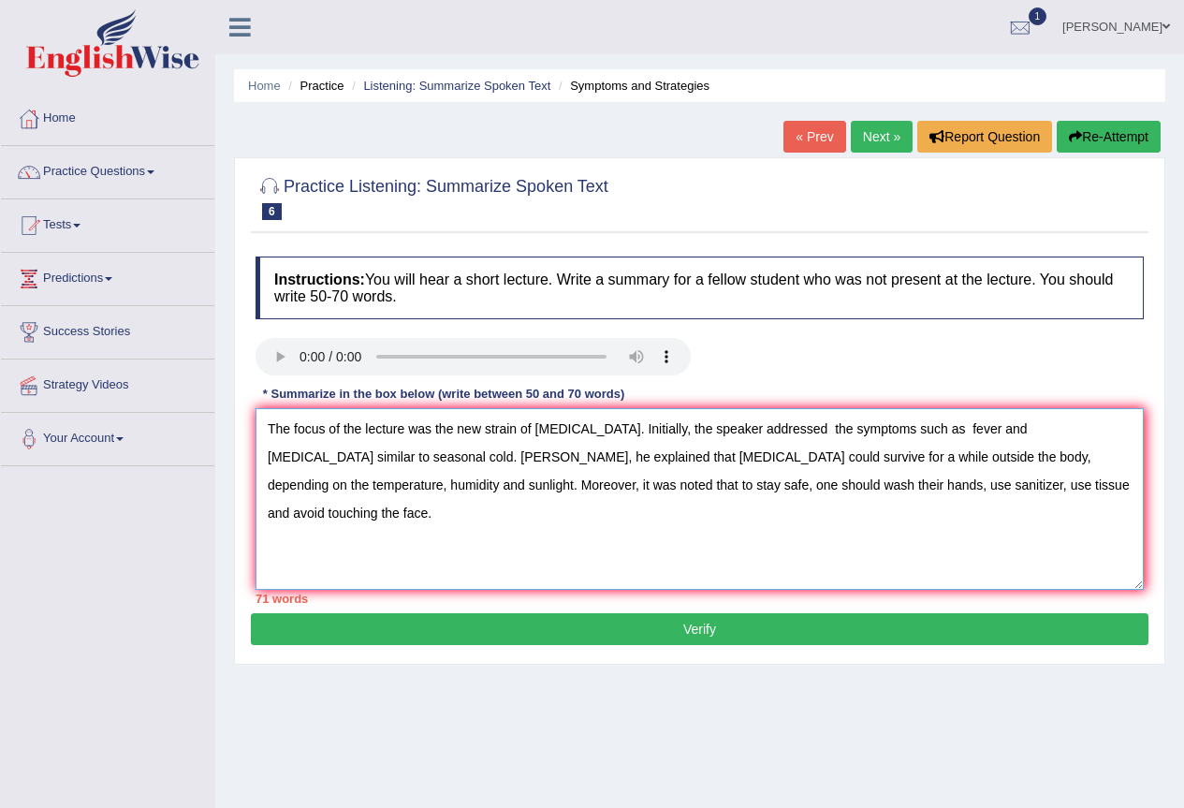
drag, startPoint x: 363, startPoint y: 427, endPoint x: 294, endPoint y: 438, distance: 70.2
click at [294, 438] on textarea "The focus of the lecture was the new strain of Covid-19. Initially, the speaker…" at bounding box center [700, 499] width 888 height 182
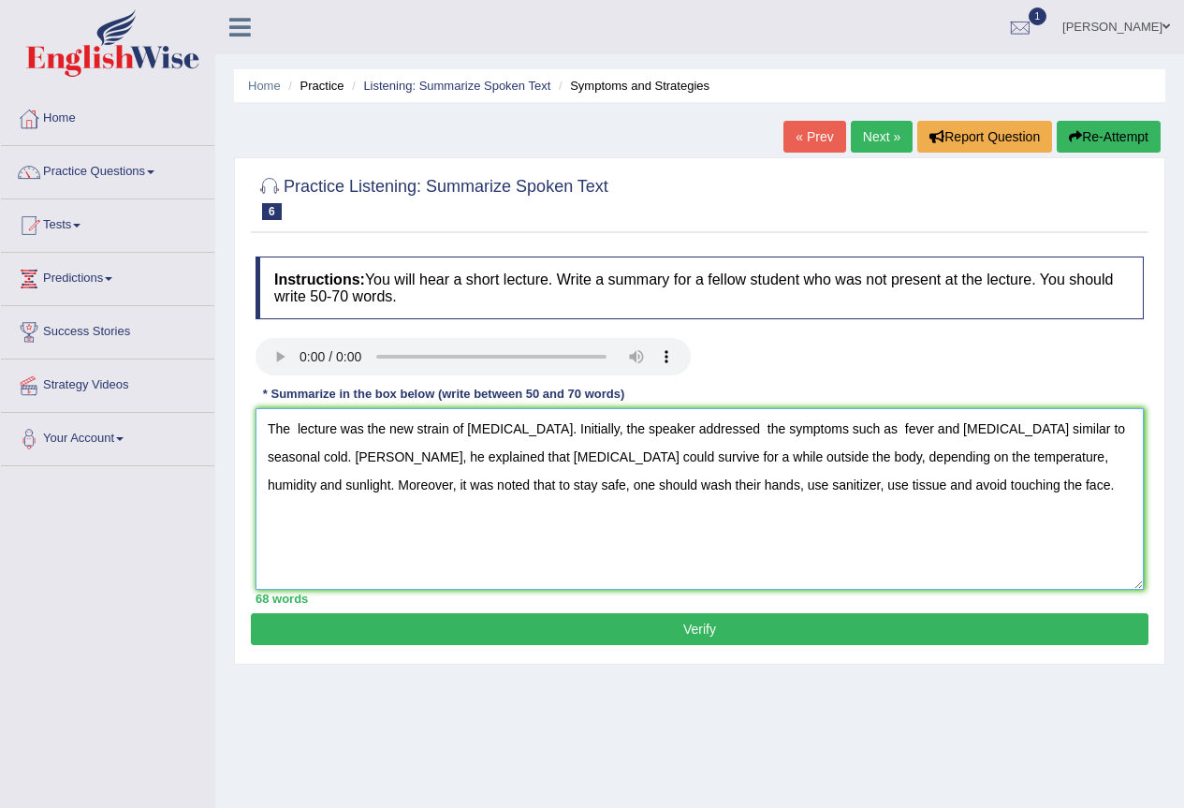
click at [364, 429] on textarea "The lecture was the new strain of Covid-19. Initially, the speaker addressed th…" at bounding box center [700, 499] width 888 height 182
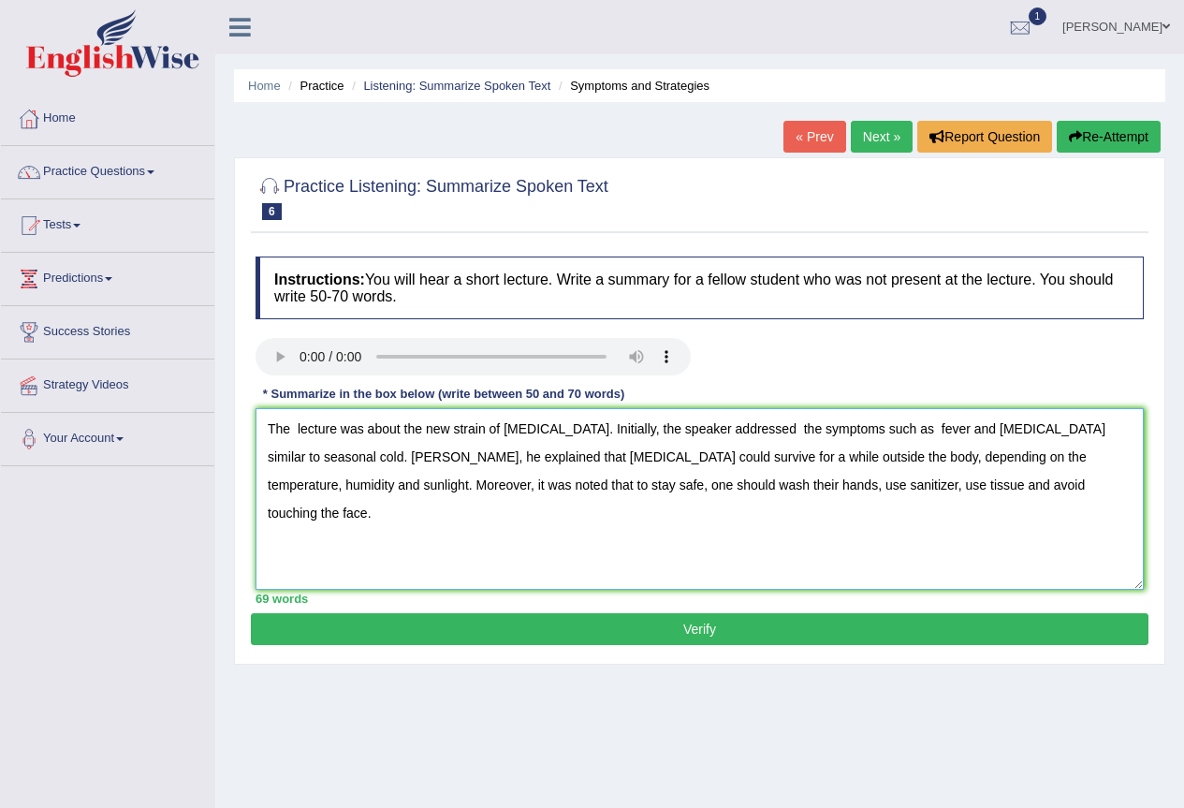
type textarea "The lecture was about the new strain of Covid-19. Initially, the speaker addres…"
click at [777, 626] on button "Verify" at bounding box center [700, 629] width 898 height 32
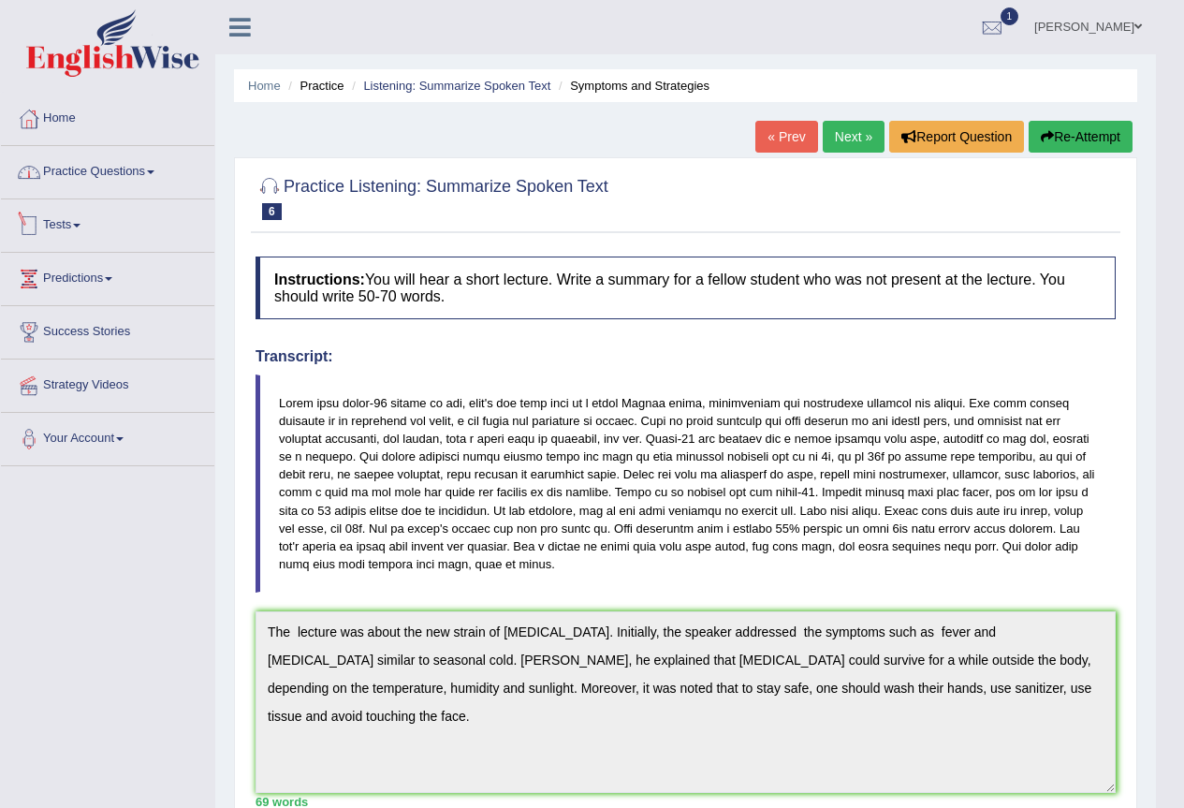
click at [89, 178] on link "Practice Questions" at bounding box center [107, 169] width 213 height 47
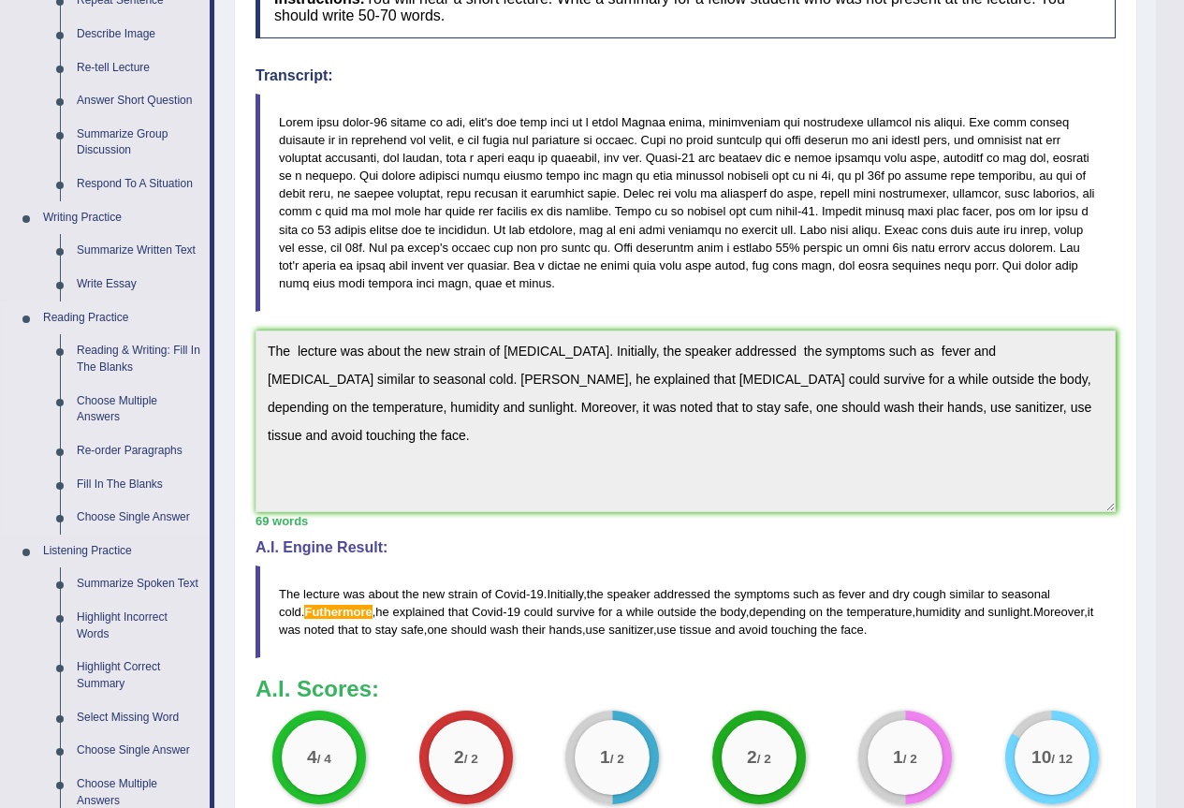
scroll to position [468, 0]
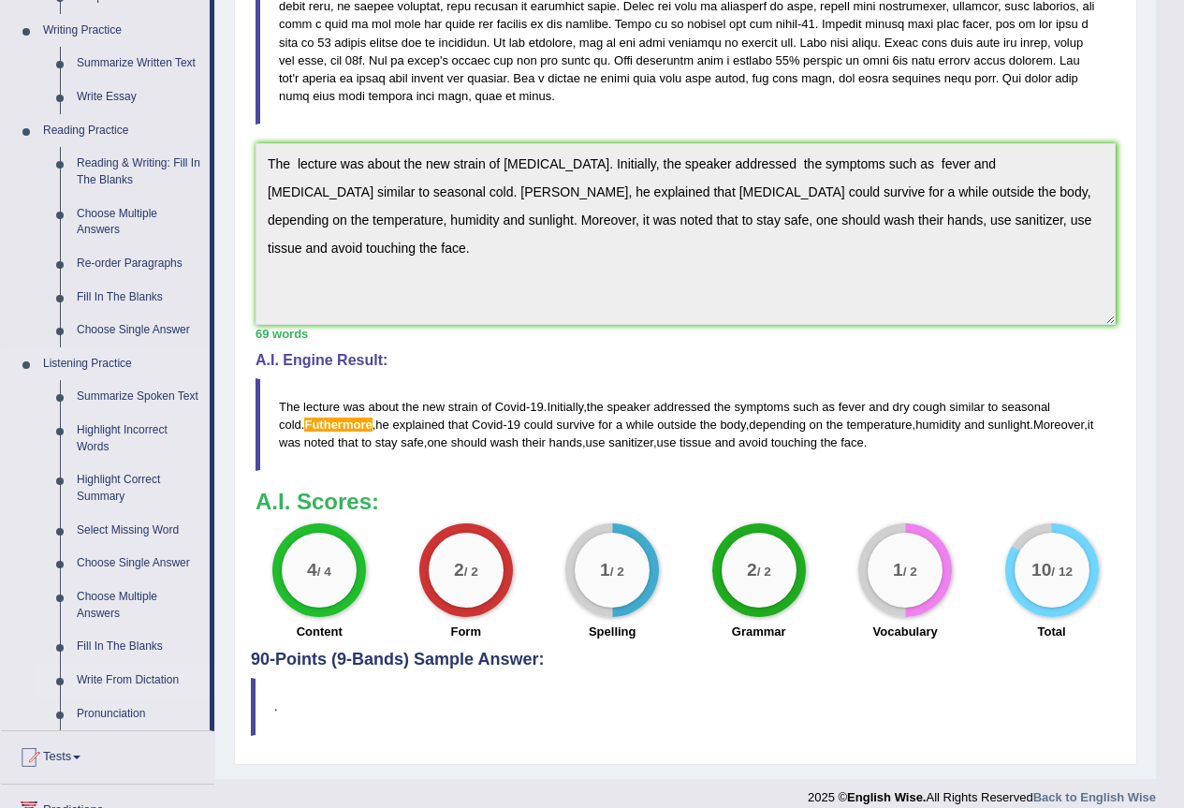
click at [166, 682] on link "Write From Dictation" at bounding box center [138, 681] width 141 height 34
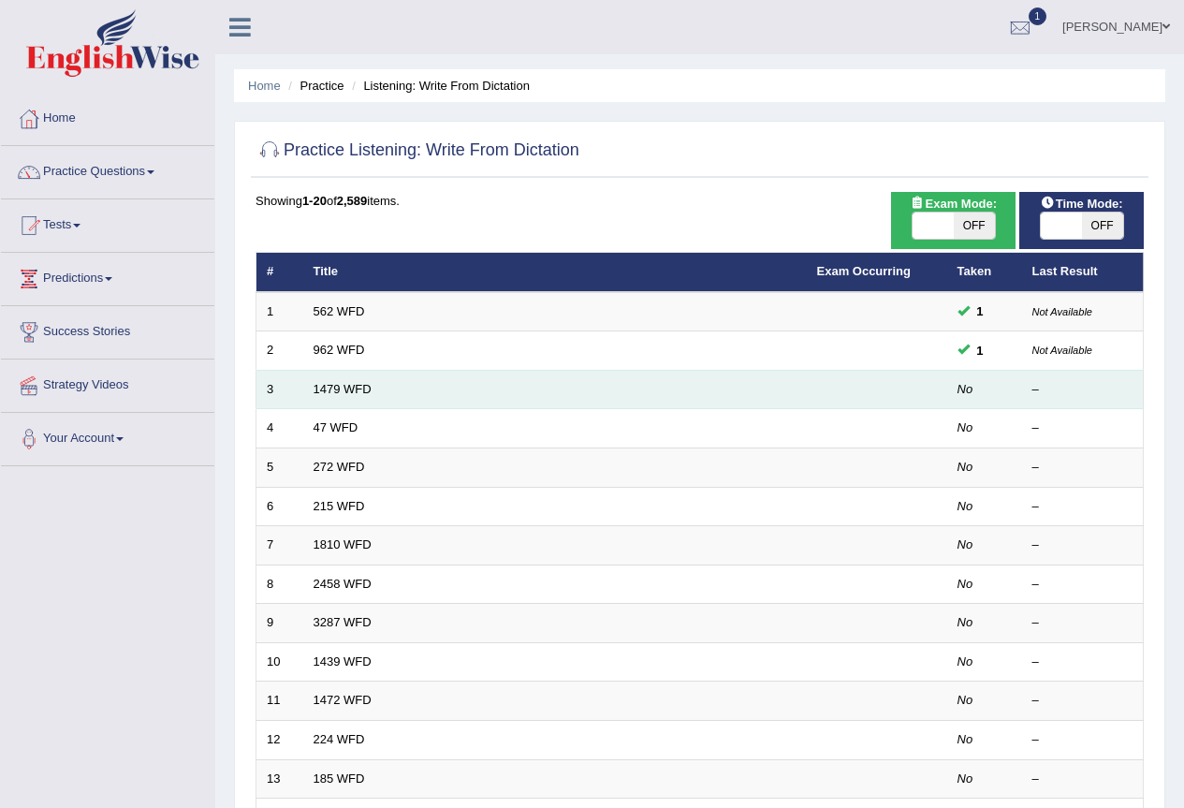
click at [293, 392] on td "3" at bounding box center [280, 389] width 47 height 39
click at [321, 388] on link "1479 WFD" at bounding box center [343, 389] width 58 height 14
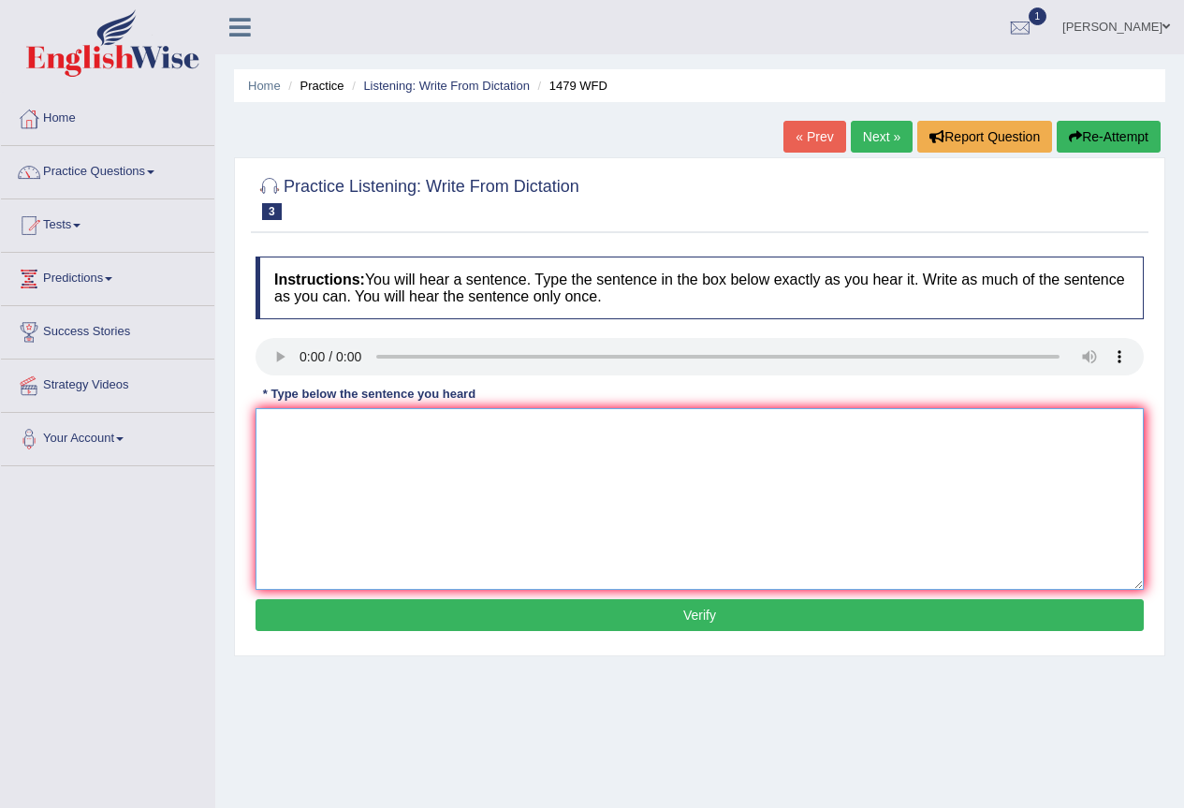
click at [315, 441] on textarea at bounding box center [700, 499] width 888 height 182
click at [357, 431] on textarea "The teacher resuired students to attend a ceremony held in the payground on sum…" at bounding box center [700, 499] width 888 height 182
click at [642, 429] on textarea "The teacher required students to attend a ceremony held in the payground on sum…" at bounding box center [700, 499] width 888 height 182
type textarea "The teacher required students to attend a ceremony held in the playground on su…"
click at [746, 614] on button "Verify" at bounding box center [700, 615] width 888 height 32
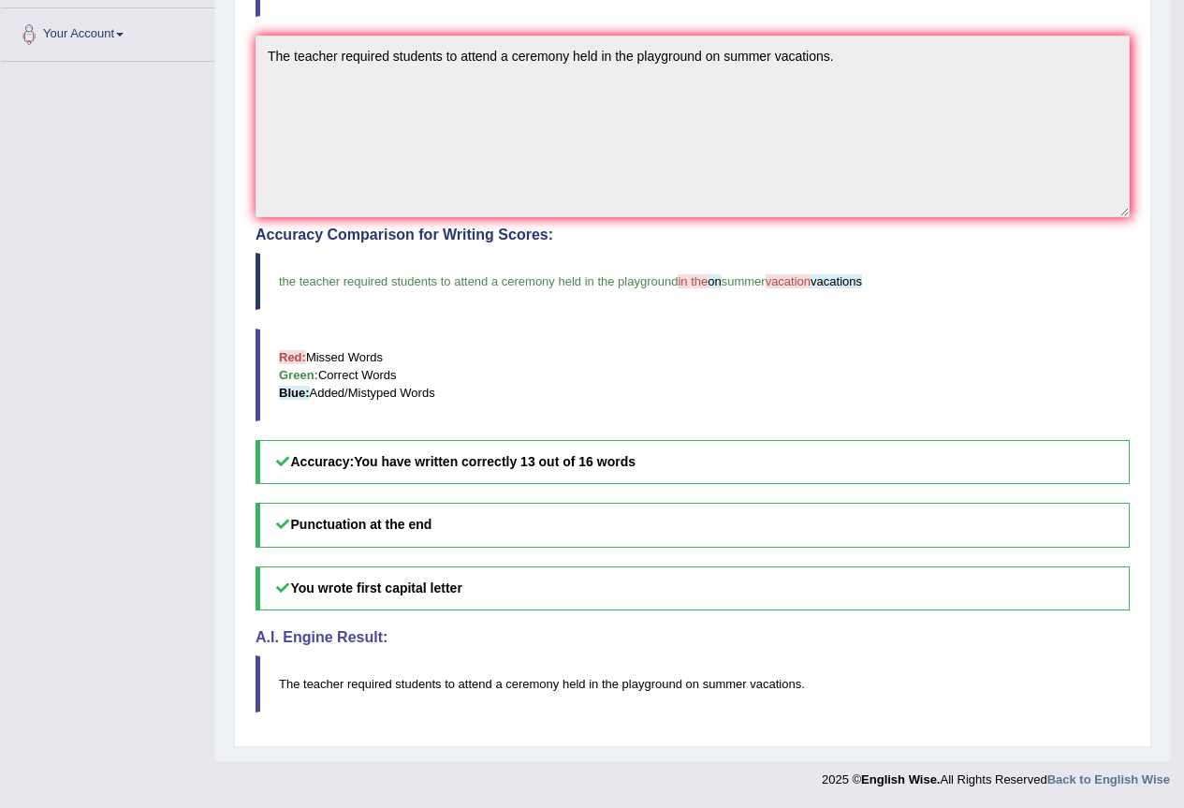
scroll to position [30, 0]
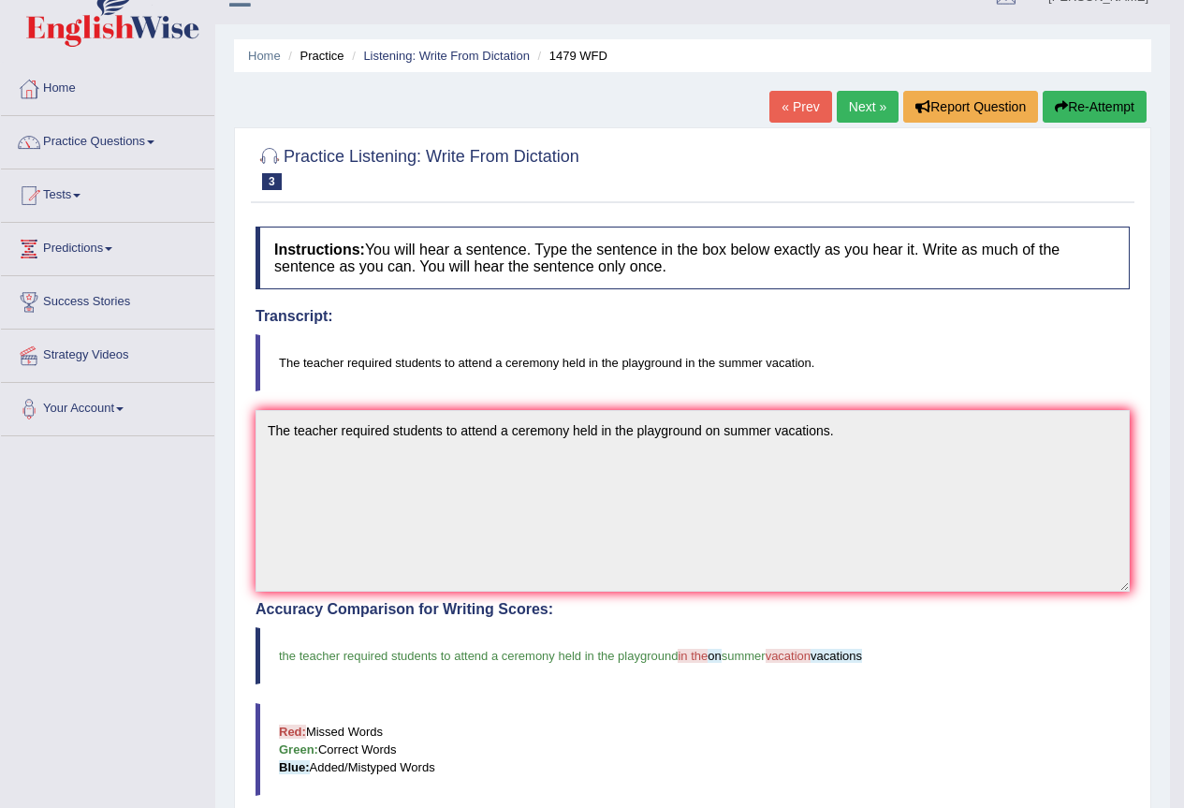
click at [857, 92] on link "Next »" at bounding box center [868, 107] width 62 height 32
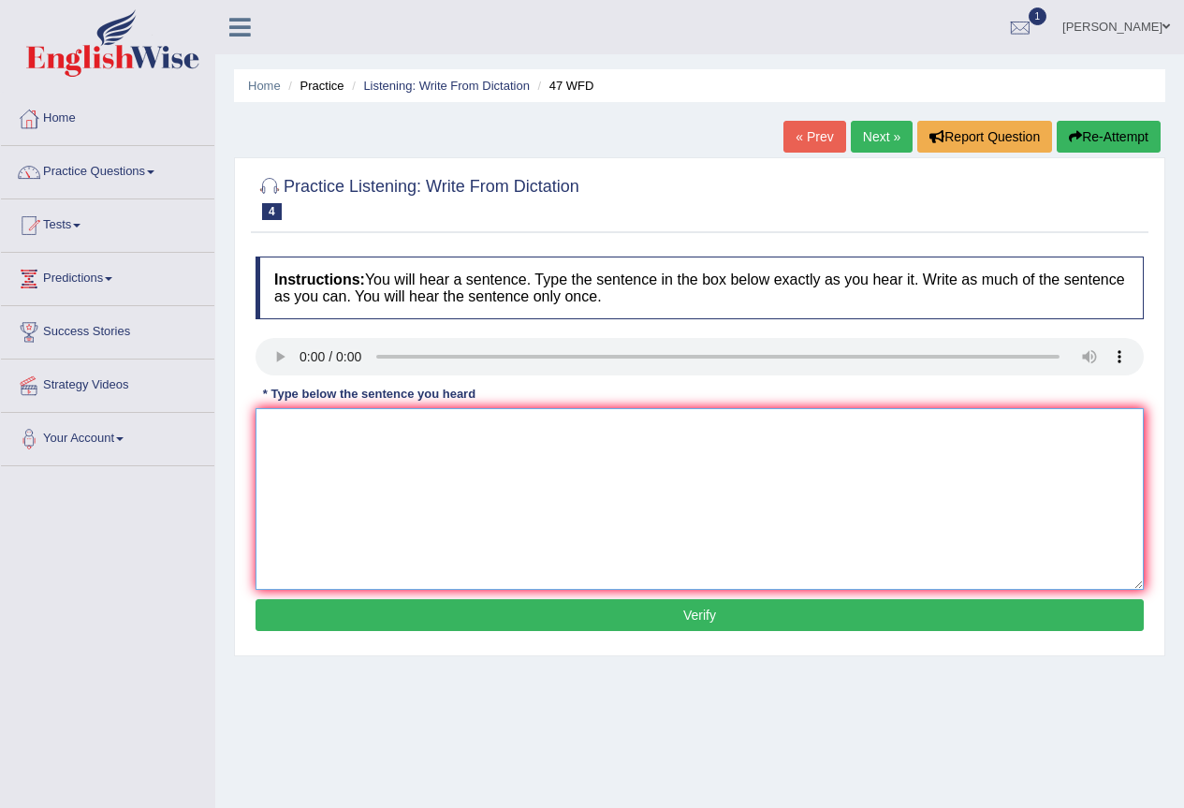
click at [345, 472] on textarea at bounding box center [700, 499] width 888 height 182
type textarea "Two drops of the solution were heated in a test-tube."
click at [336, 633] on div "Instructions: You will hear a sentence. Type the sentence in the box below exac…" at bounding box center [700, 446] width 898 height 399
click at [345, 613] on button "Verify" at bounding box center [700, 615] width 888 height 32
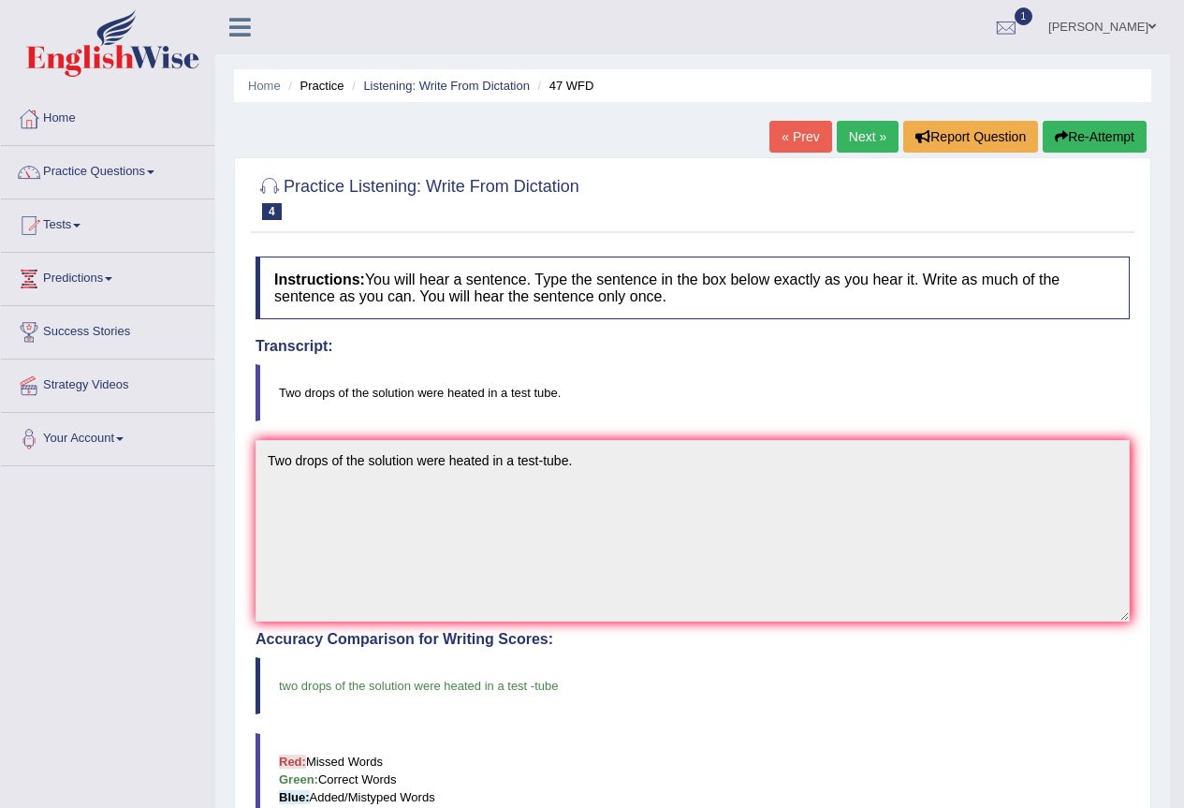
click at [876, 121] on link "Next »" at bounding box center [868, 137] width 62 height 32
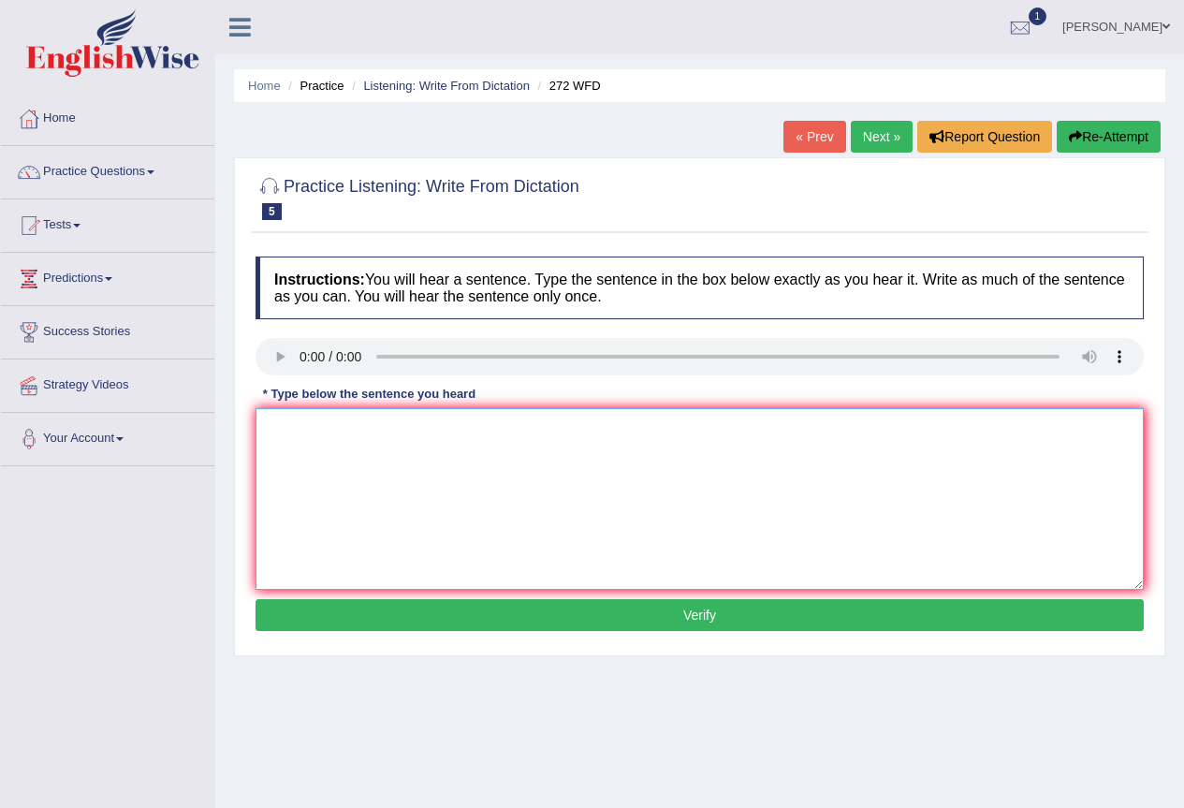
click at [317, 436] on textarea at bounding box center [700, 499] width 888 height 182
type textarea "The development has a great negative impact in the environment."
click at [649, 614] on button "Verify" at bounding box center [700, 615] width 888 height 32
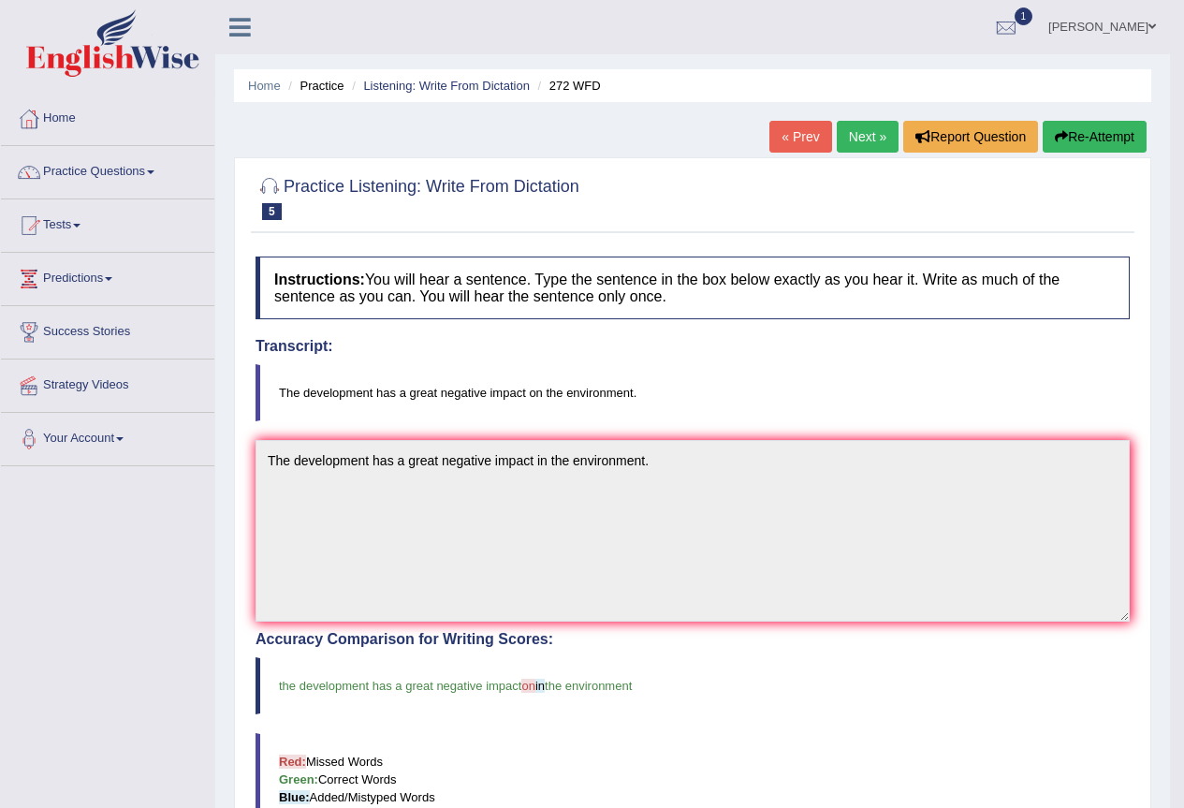
click at [878, 125] on link "Next »" at bounding box center [868, 137] width 62 height 32
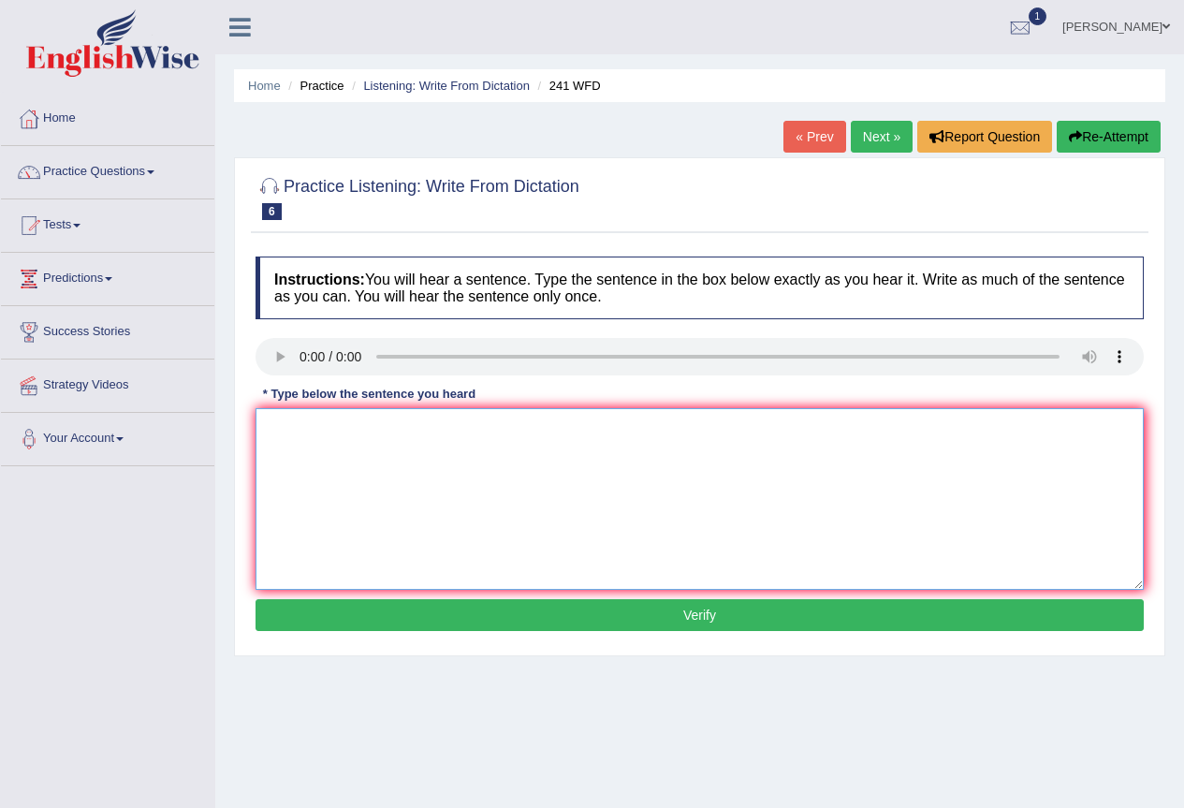
drag, startPoint x: 297, startPoint y: 416, endPoint x: 309, endPoint y: 429, distance: 17.9
click at [297, 418] on textarea at bounding box center [700, 499] width 888 height 182
click at [506, 427] on textarea "Please the information the website for thye opening time." at bounding box center [700, 499] width 888 height 182
click at [396, 432] on textarea "Please the information the website for the opening time." at bounding box center [700, 499] width 888 height 182
type textarea "Please the information on the website for the opening time."
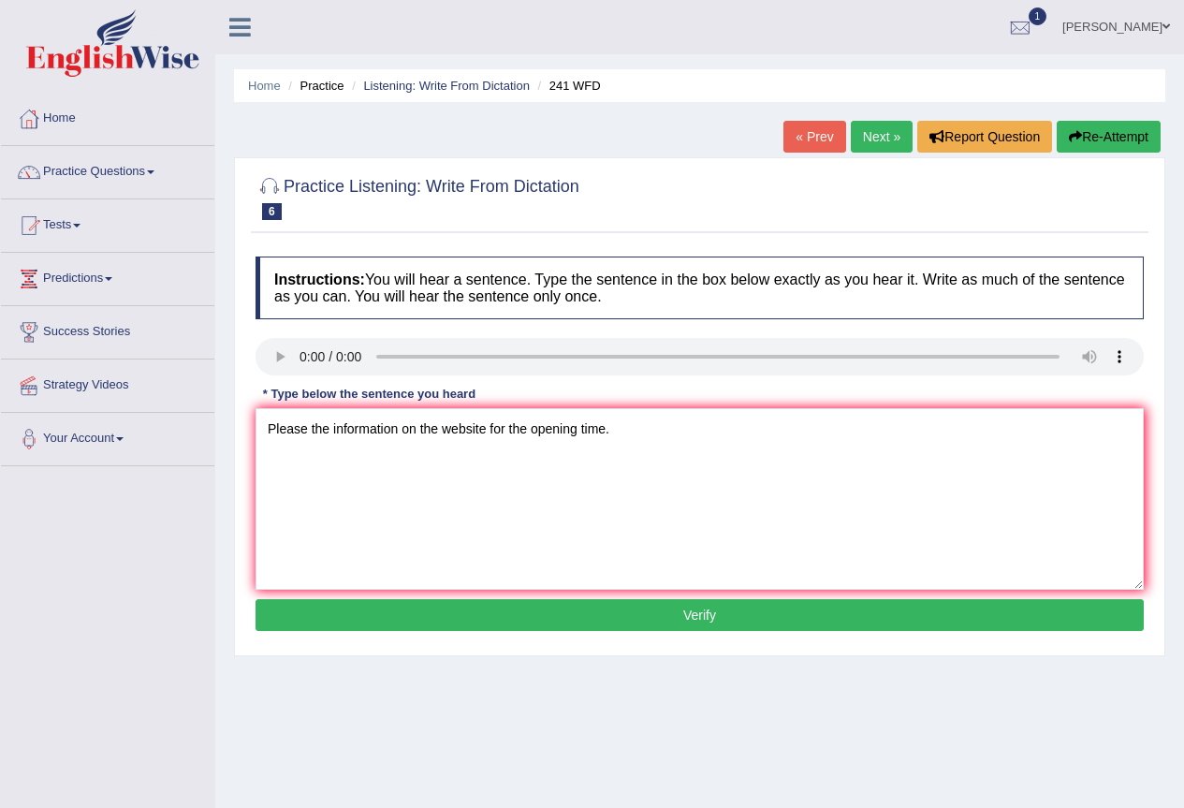
click at [615, 609] on button "Verify" at bounding box center [700, 615] width 888 height 32
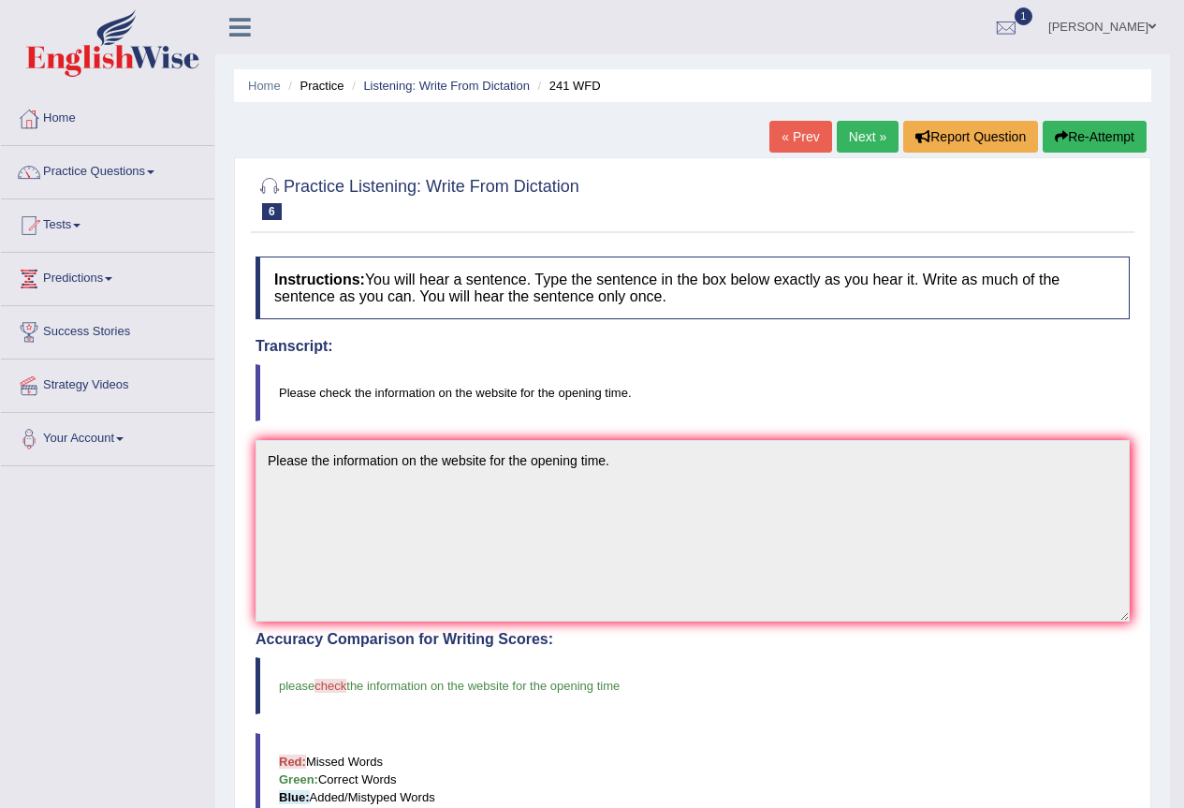
click at [873, 131] on link "Next »" at bounding box center [868, 137] width 62 height 32
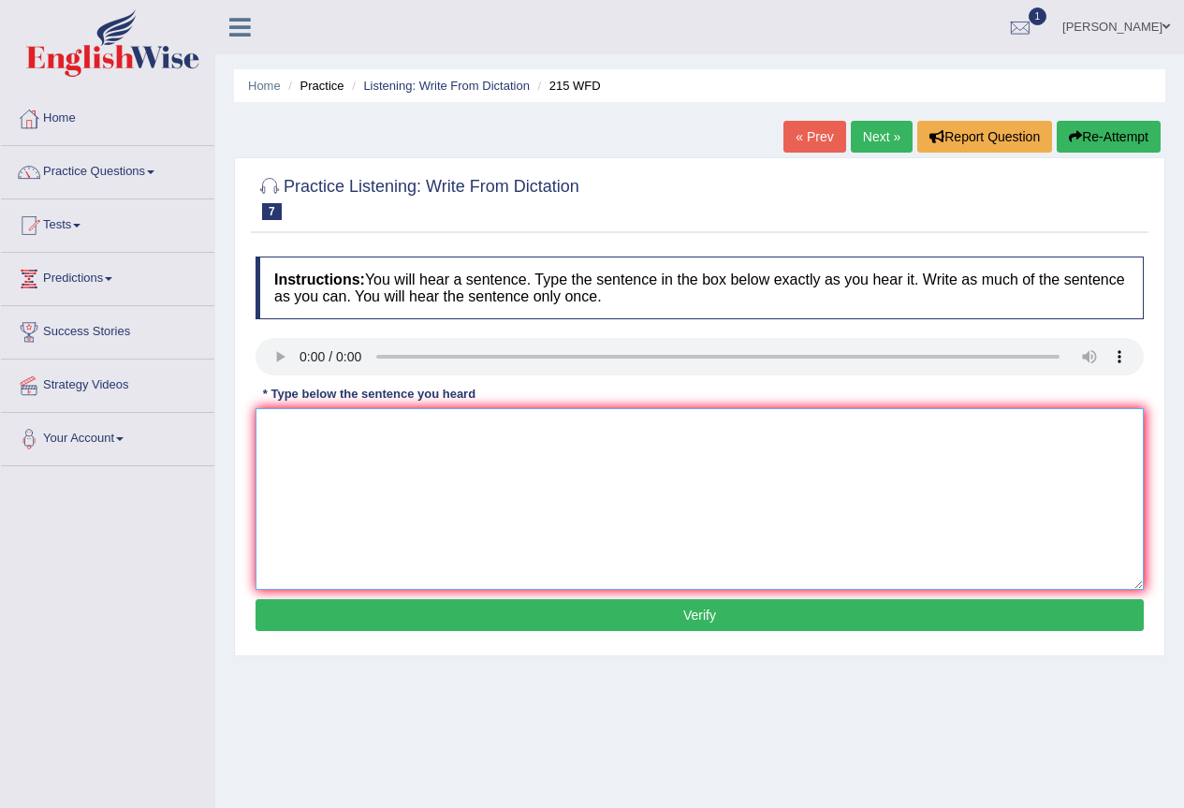
click at [303, 450] on textarea at bounding box center [700, 499] width 888 height 182
click at [315, 431] on textarea "Scientist are found everywhere in the society today." at bounding box center [700, 499] width 888 height 182
click at [315, 433] on textarea "Scientist are found everywhere in the society today." at bounding box center [700, 499] width 888 height 182
click at [317, 429] on textarea "Scientist are found everywhere in the society today." at bounding box center [700, 499] width 888 height 182
type textarea "Scientists are found everywhere in the society today."
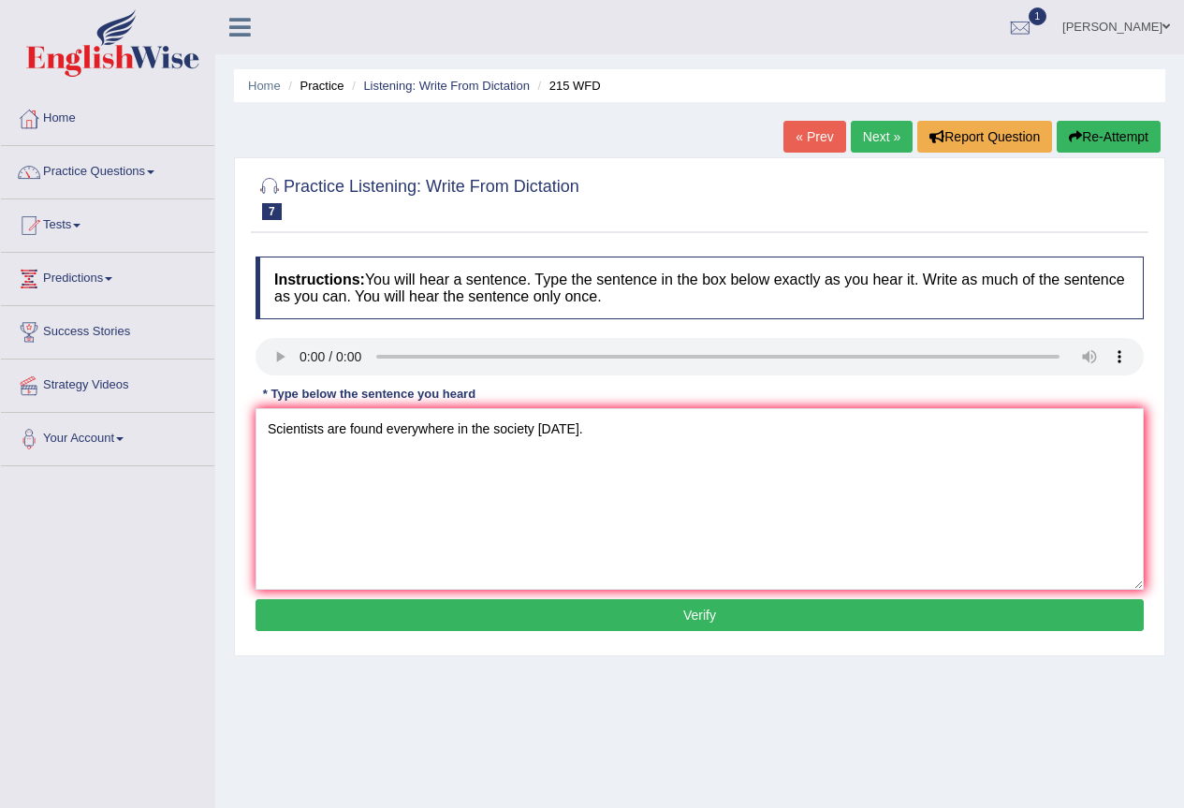
click at [554, 619] on button "Verify" at bounding box center [700, 615] width 888 height 32
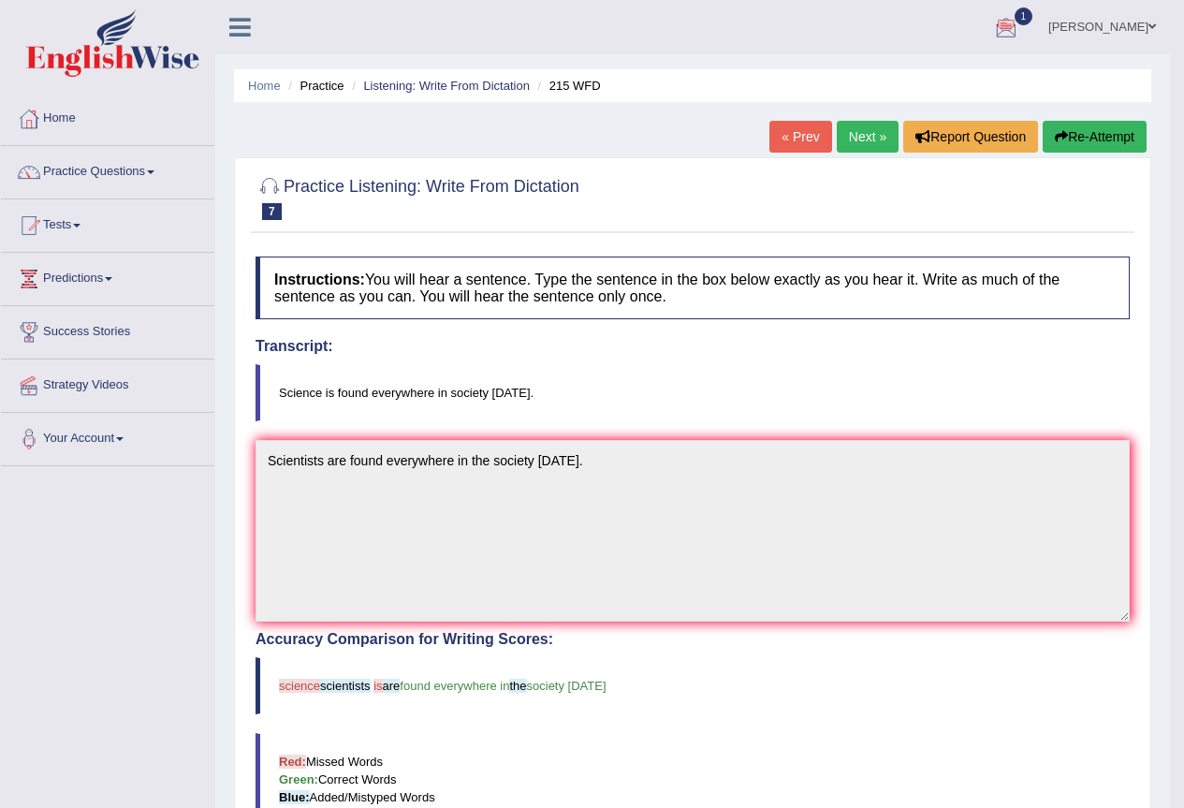
click at [875, 139] on link "Next »" at bounding box center [868, 137] width 62 height 32
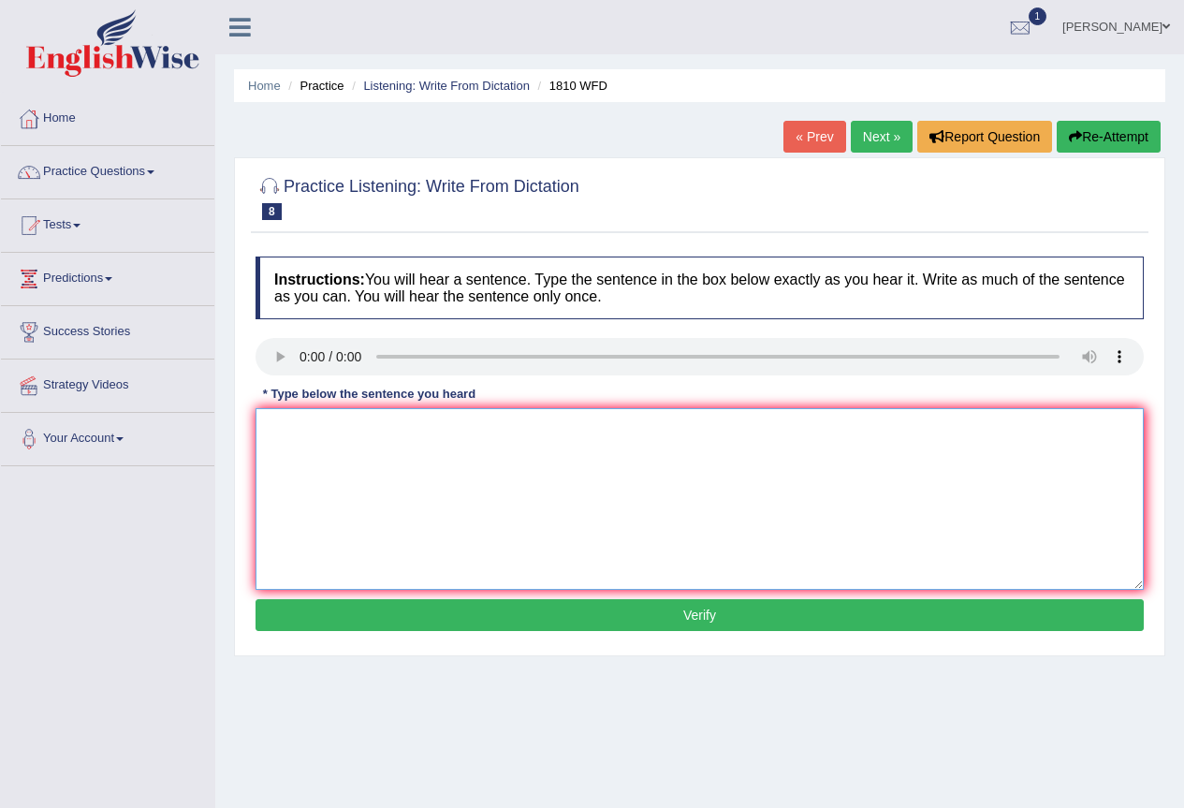
click at [305, 468] on textarea at bounding box center [700, 499] width 888 height 182
type textarea "You can borrow eight books in the libarary at a time."
click at [602, 610] on button "Verify" at bounding box center [700, 615] width 888 height 32
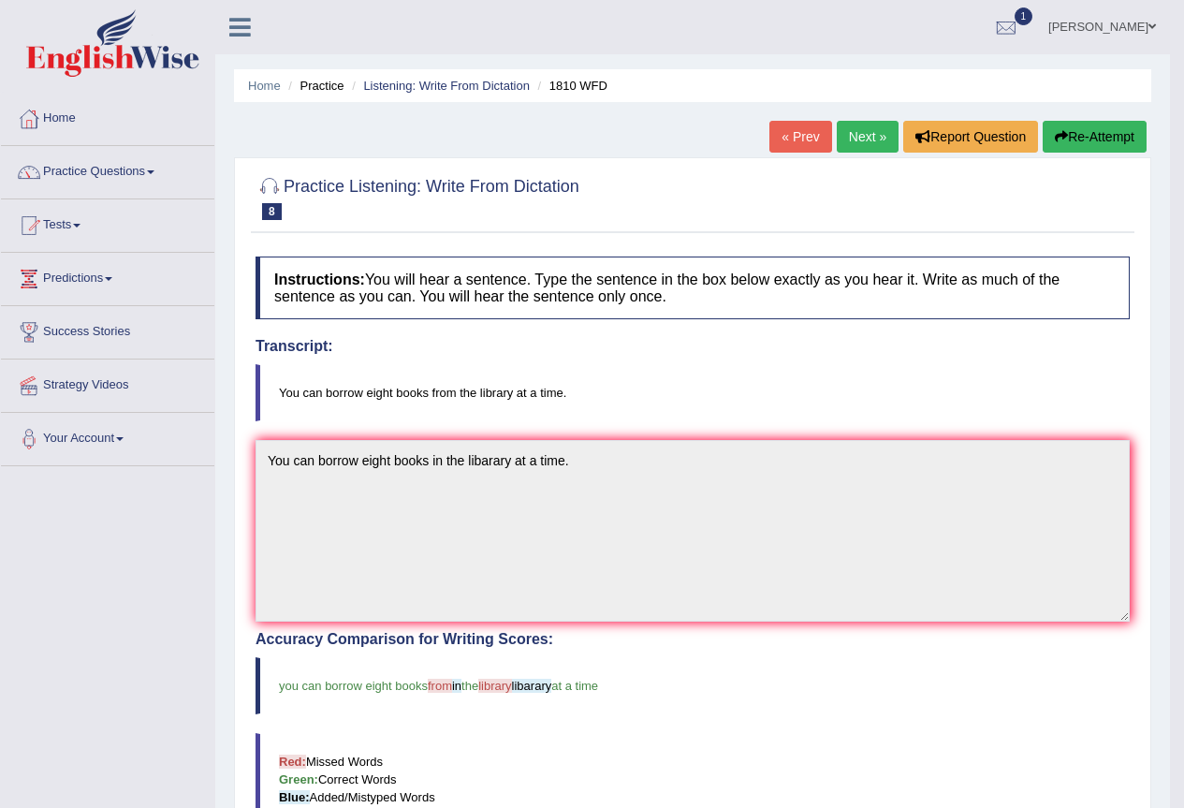
click at [876, 134] on link "Next »" at bounding box center [868, 137] width 62 height 32
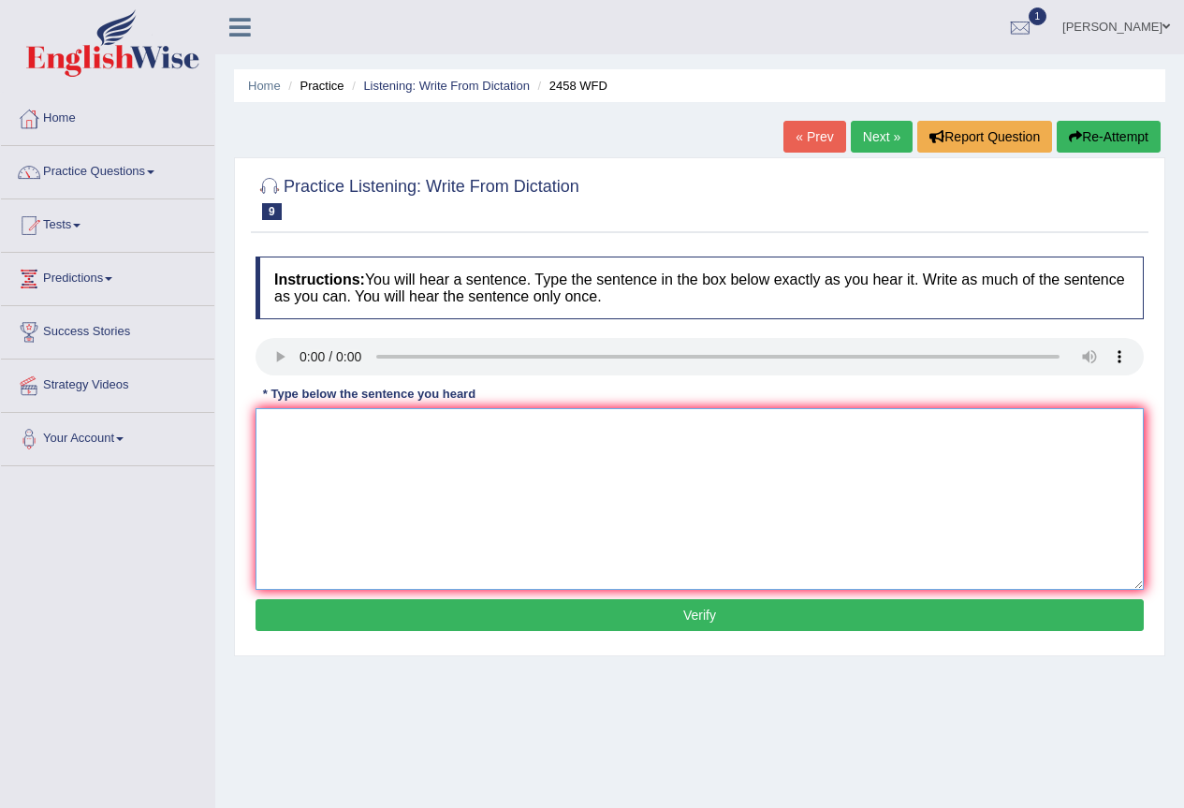
click at [287, 438] on textarea at bounding box center [700, 499] width 888 height 182
type textarea "Horses in mutation are growing in popularity every year."
click at [859, 614] on button "Verify" at bounding box center [700, 615] width 888 height 32
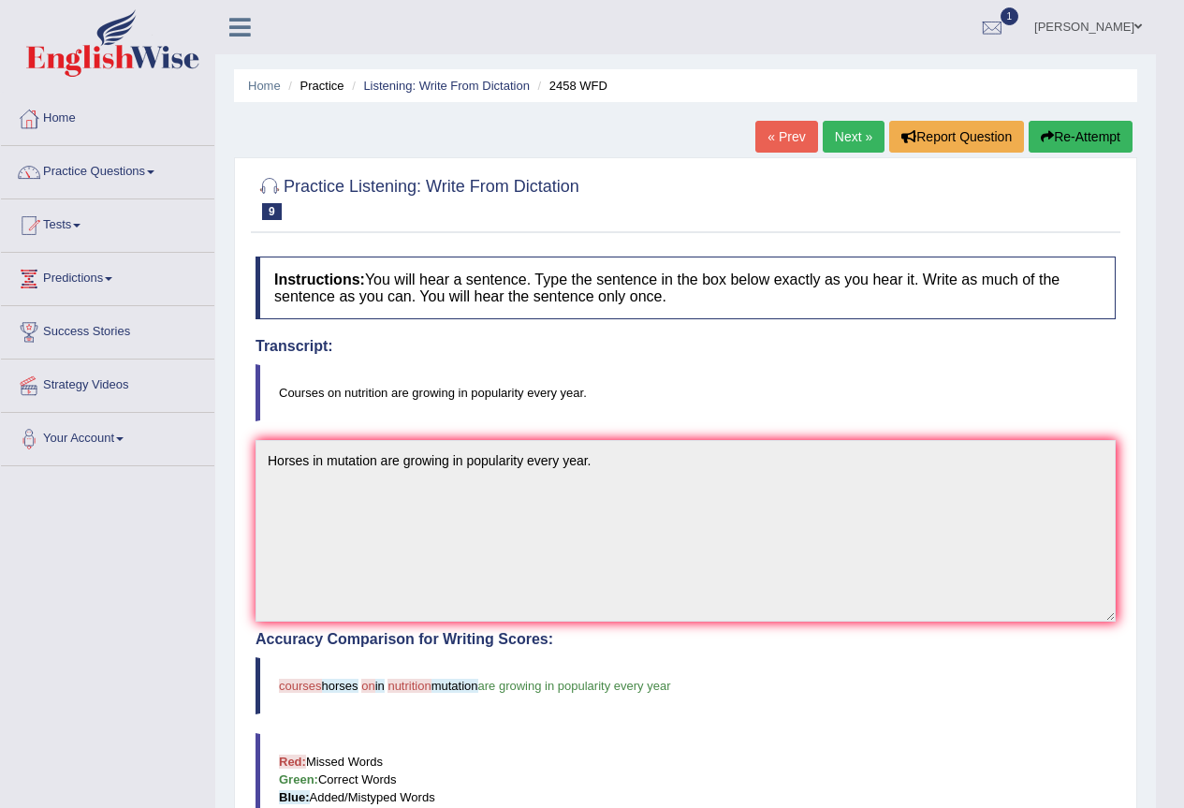
click at [843, 123] on link "Next »" at bounding box center [854, 137] width 62 height 32
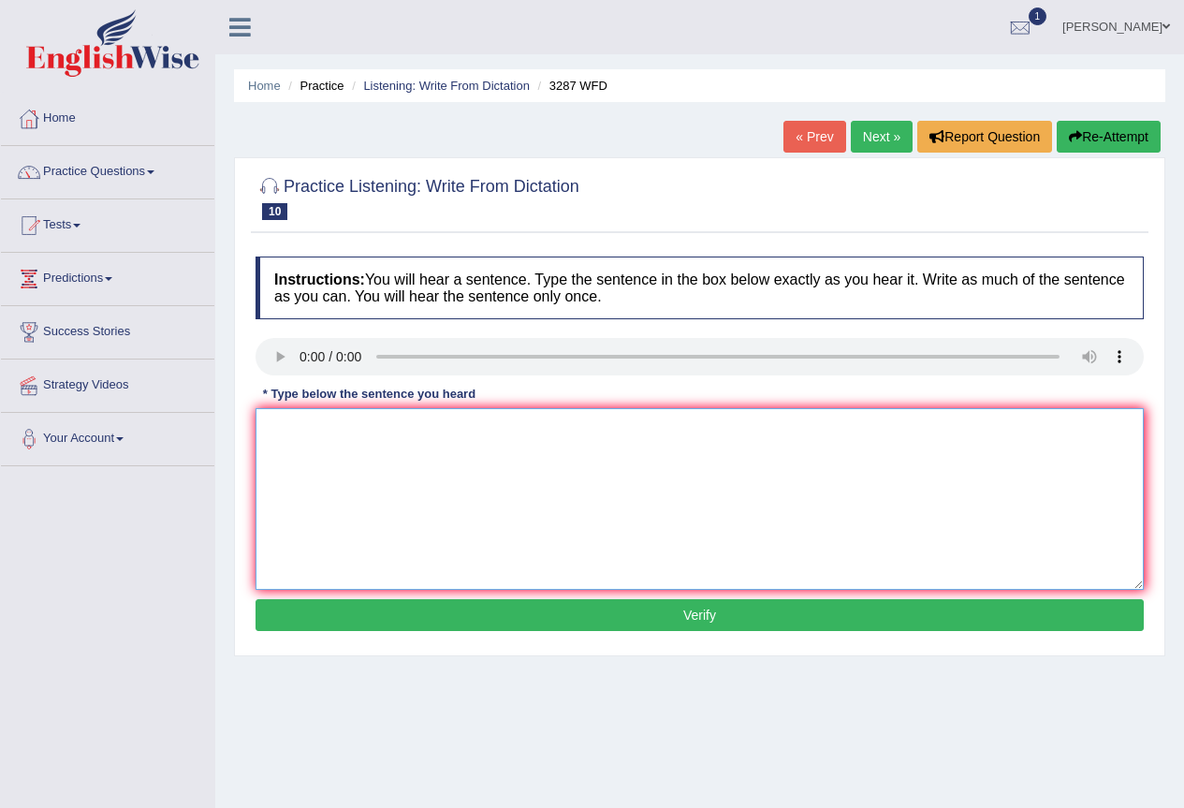
click at [797, 483] on textarea at bounding box center [700, 499] width 888 height 182
type textarea "A new article was published regarding the university last week."
click at [695, 612] on button "Verify" at bounding box center [700, 615] width 888 height 32
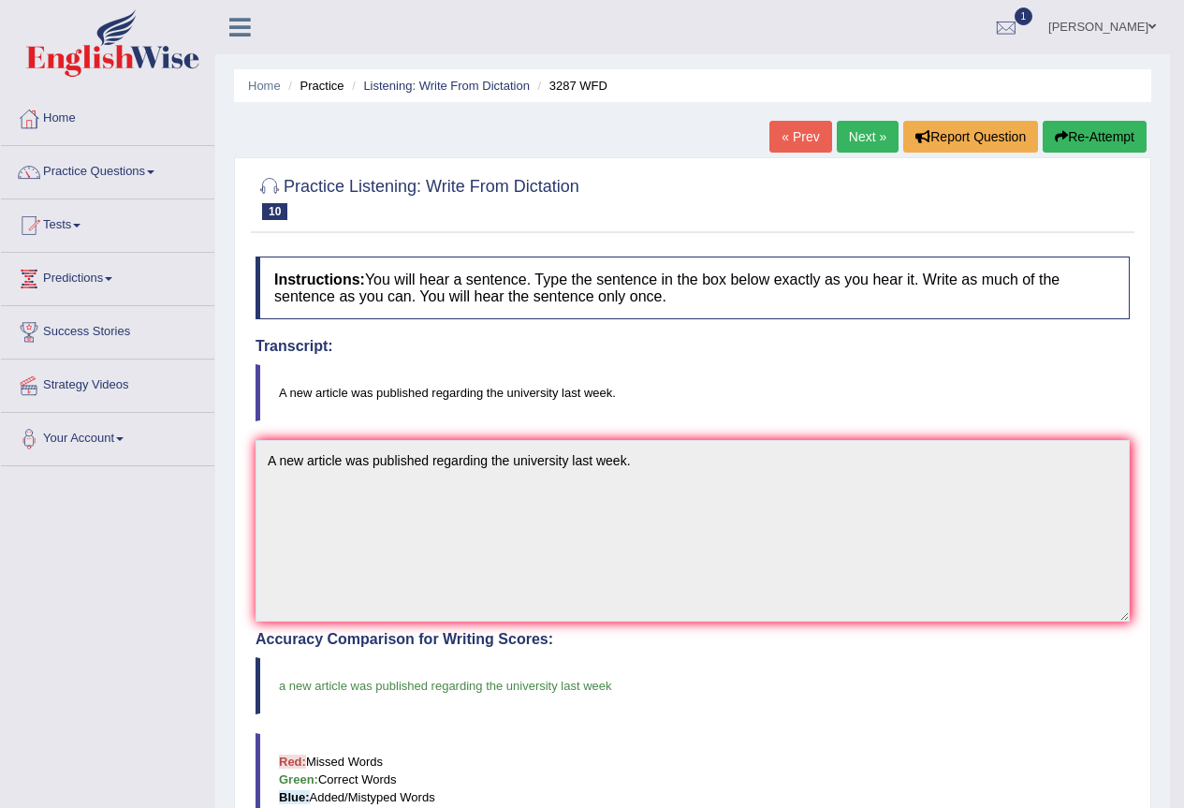
click at [843, 136] on link "Next »" at bounding box center [868, 137] width 62 height 32
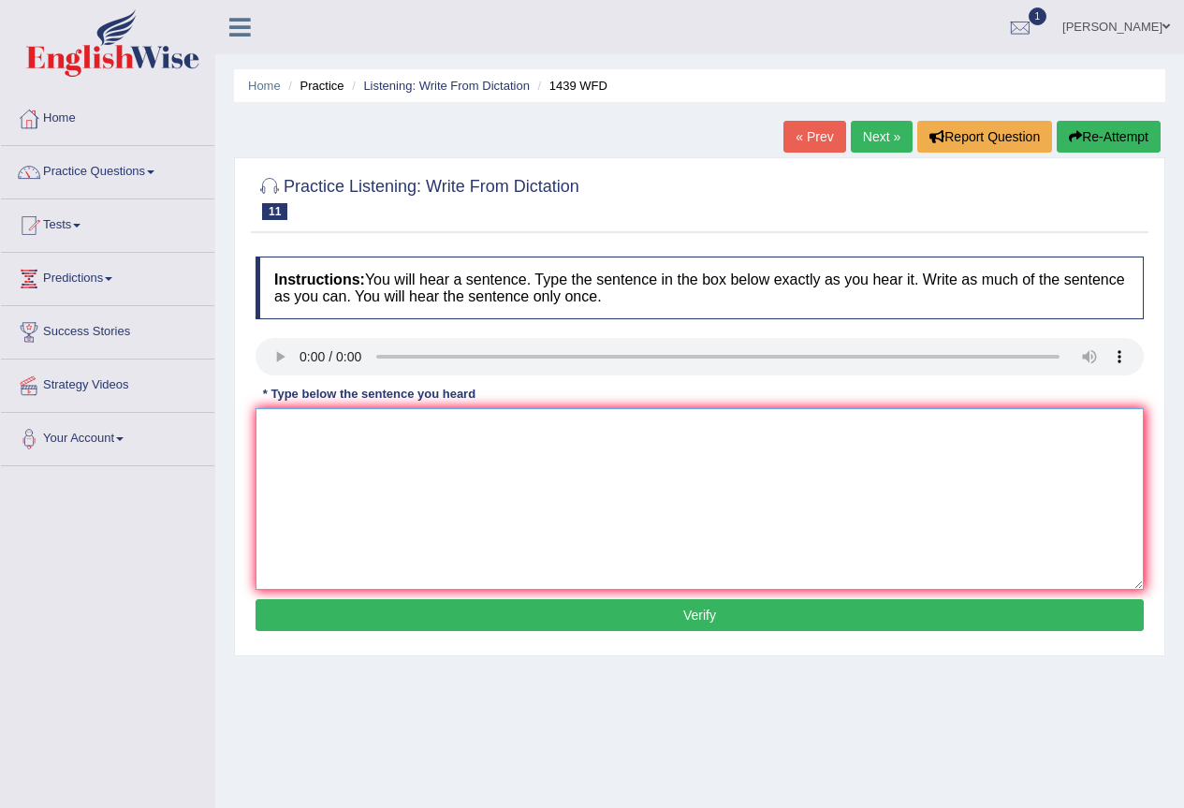
click at [344, 413] on textarea at bounding box center [700, 499] width 888 height 182
type textarea "The fiction books are just past the counter."
click at [887, 622] on button "Verify" at bounding box center [700, 615] width 888 height 32
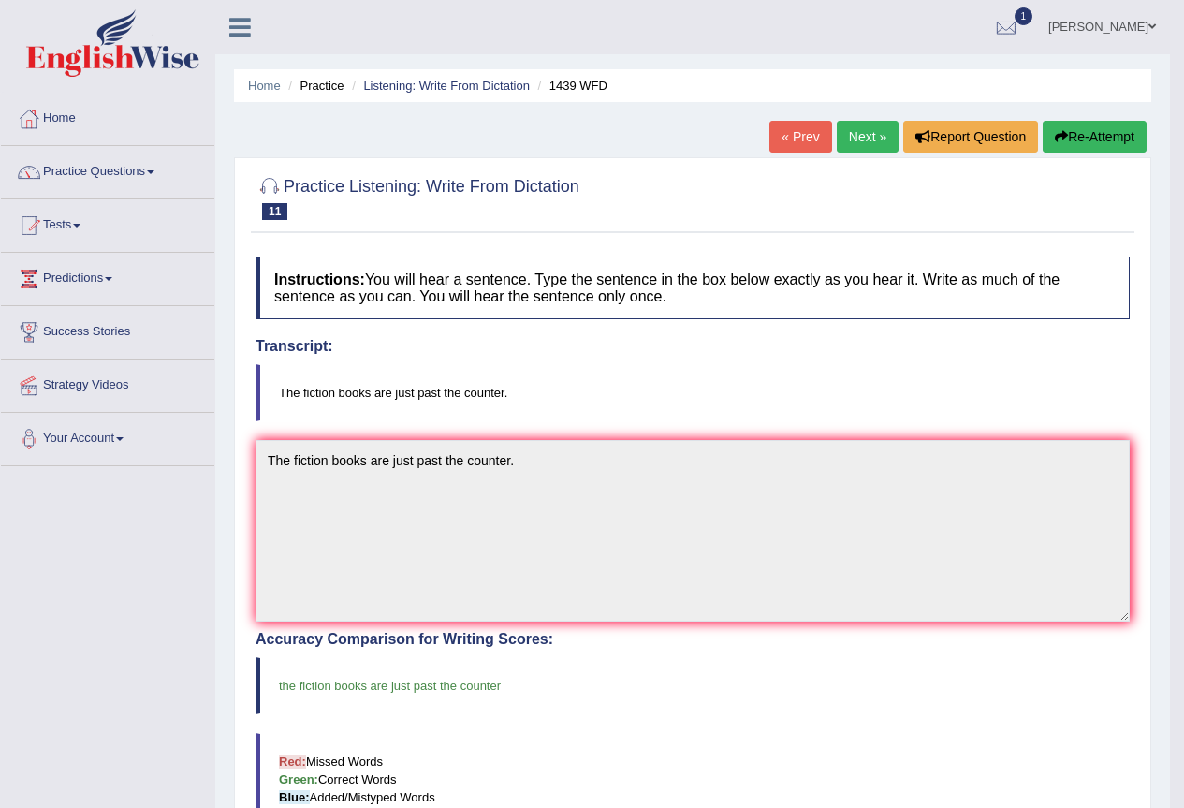
click at [868, 136] on link "Next »" at bounding box center [868, 137] width 62 height 32
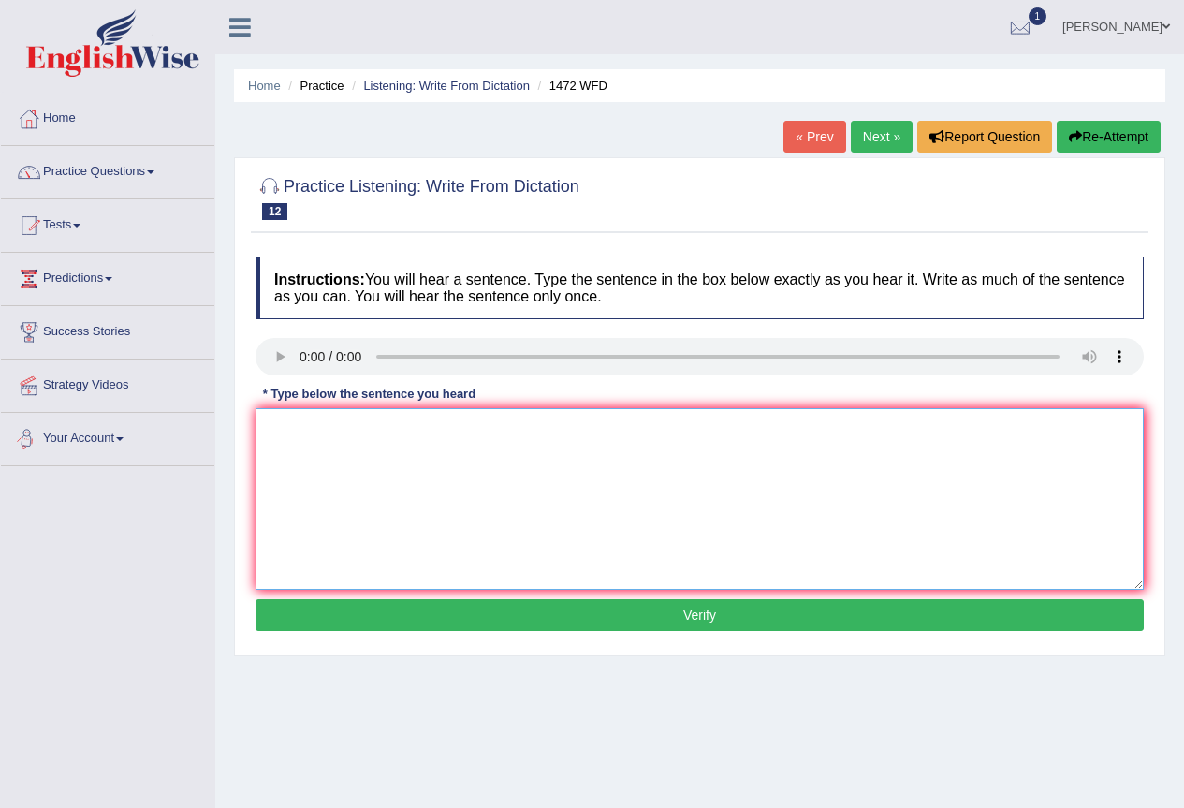
drag, startPoint x: 403, startPoint y: 462, endPoint x: 469, endPoint y: 471, distance: 67.1
click at [408, 462] on textarea at bounding box center [700, 499] width 888 height 182
type textarea "The local government has passed a plan for infrastructure development."
click at [603, 626] on button "Verify" at bounding box center [700, 615] width 888 height 32
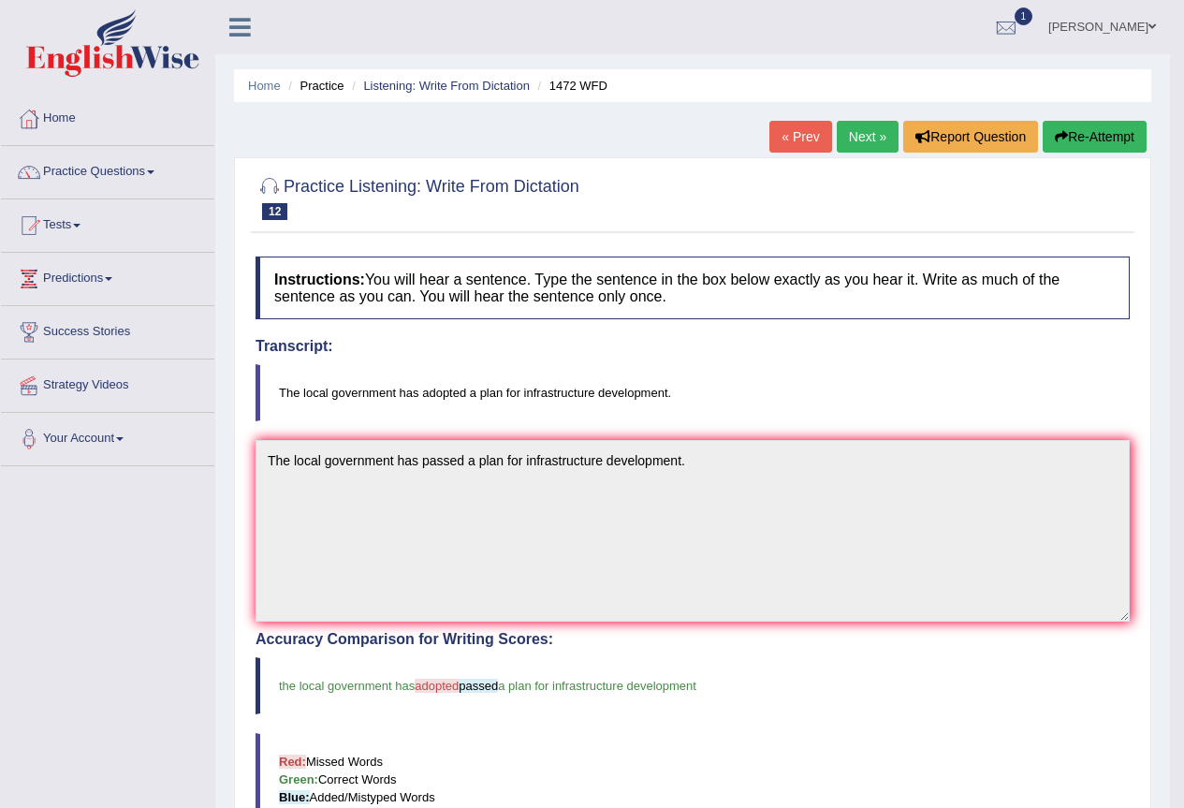
click at [1105, 25] on link "[PERSON_NAME]" at bounding box center [1102, 24] width 136 height 49
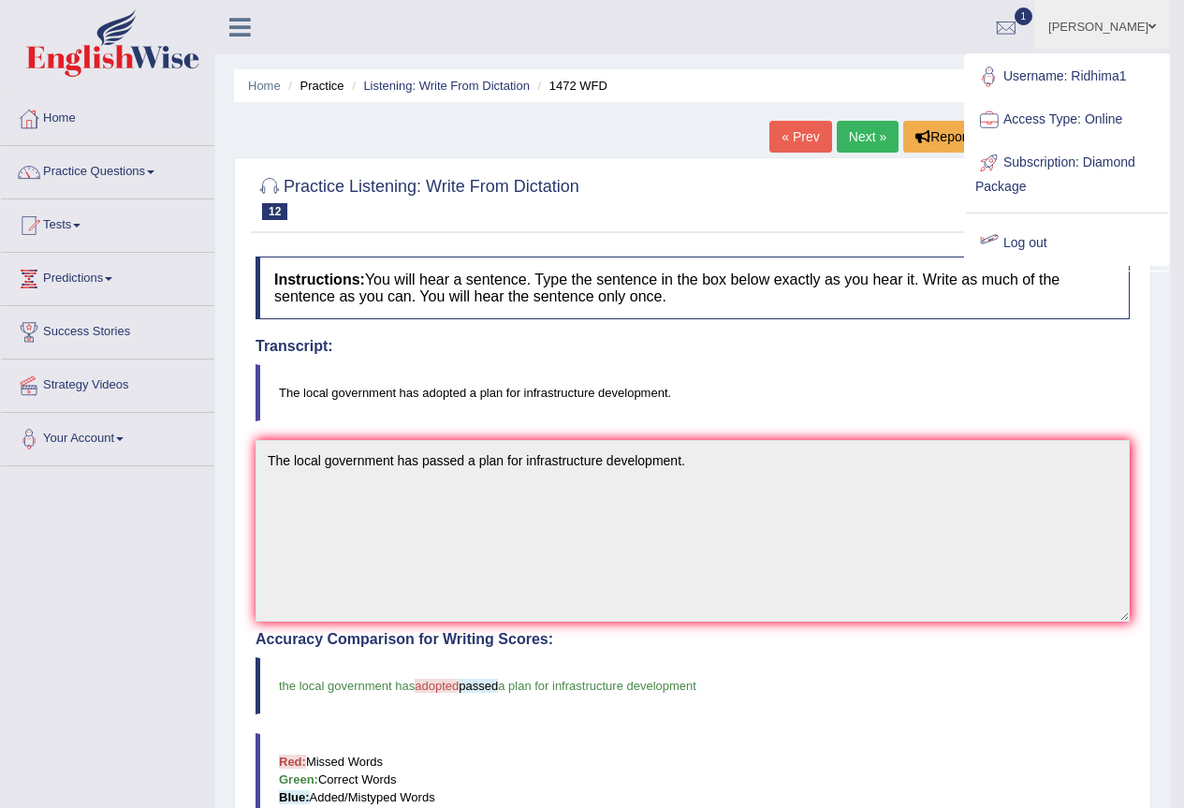
click at [1030, 234] on link "Log out" at bounding box center [1067, 243] width 202 height 43
